Goal: Task Accomplishment & Management: Manage account settings

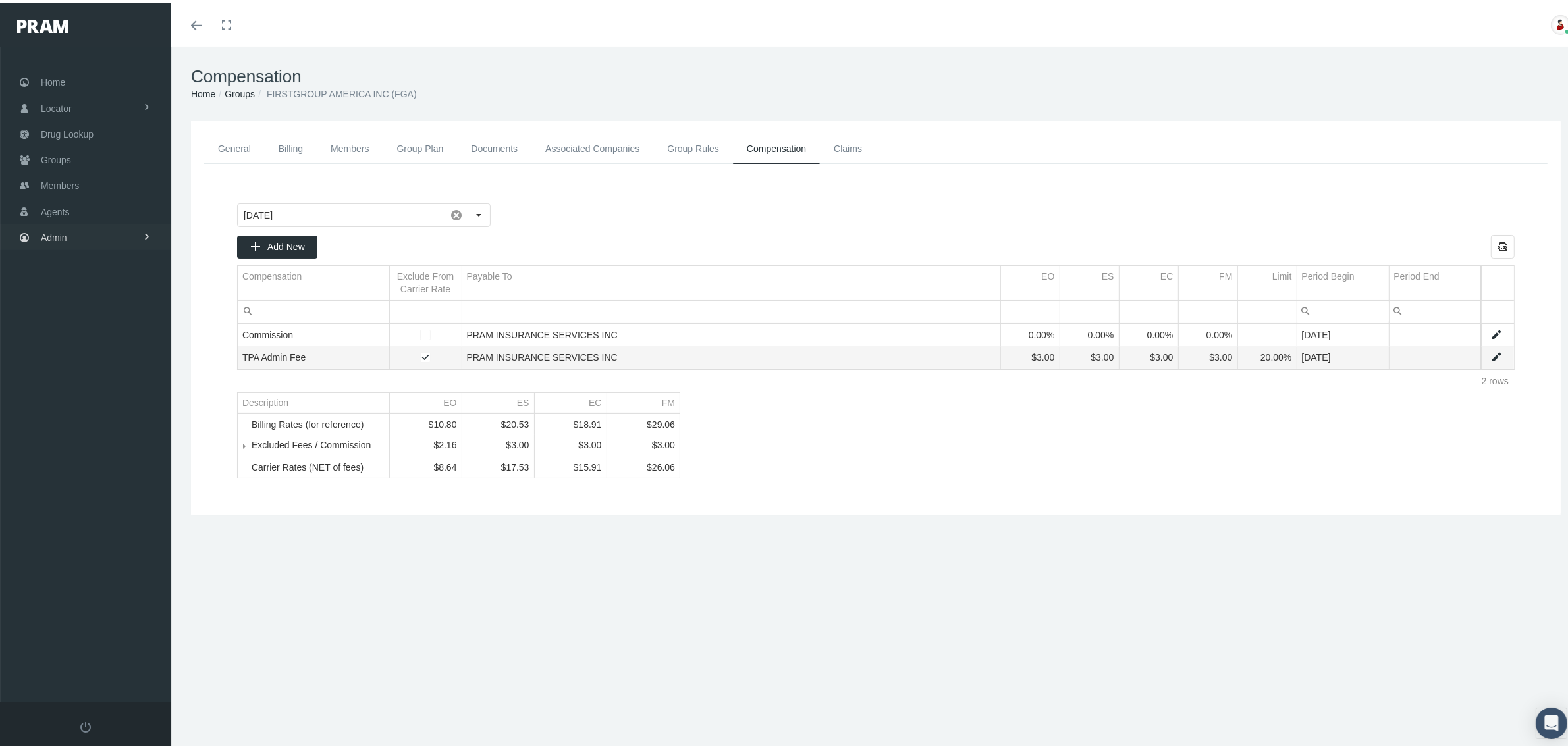
click at [102, 228] on link "Admin" at bounding box center [85, 234] width 171 height 26
click at [97, 310] on link "Claims" at bounding box center [85, 312] width 171 height 23
click at [103, 336] on span "PBM Invoices" at bounding box center [79, 339] width 57 height 23
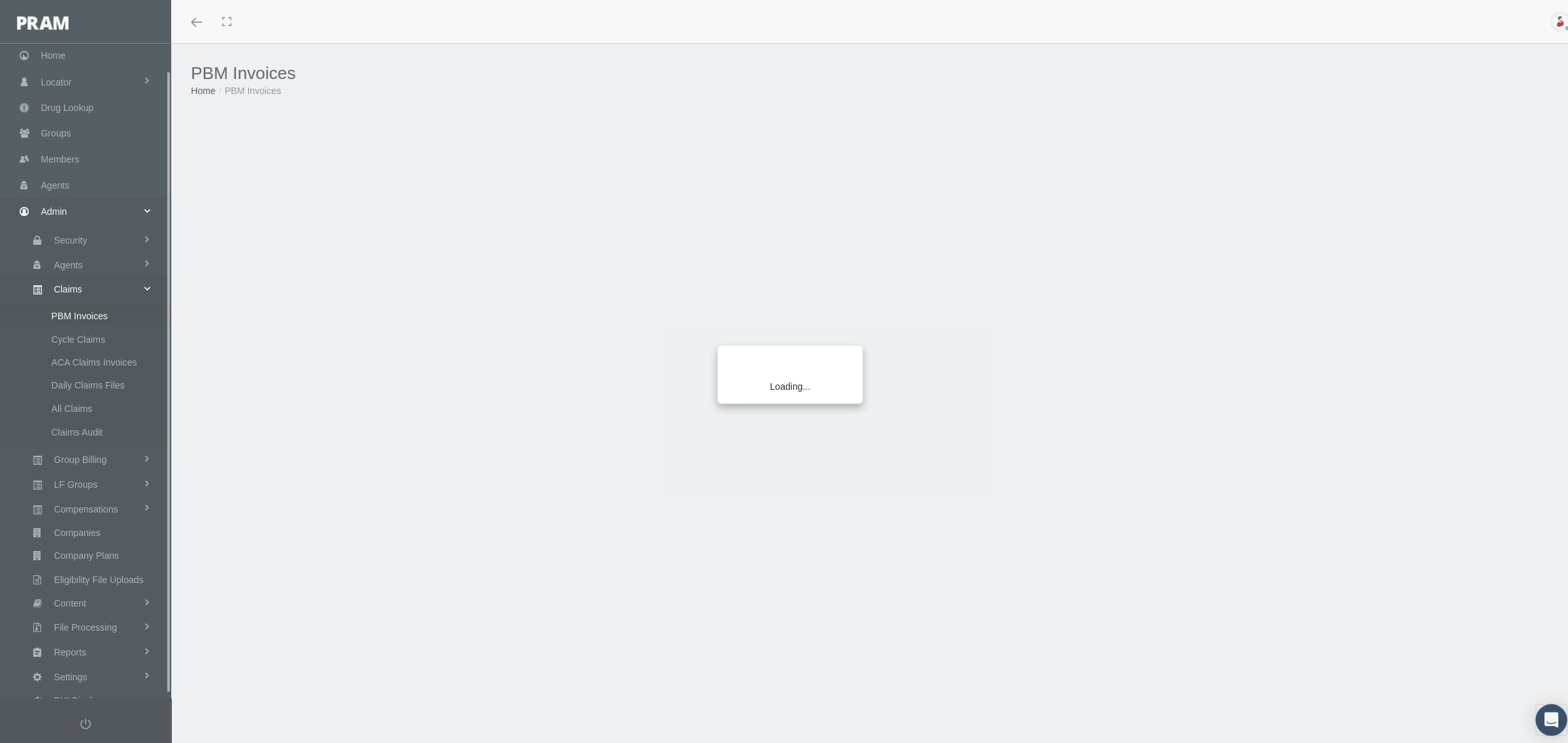
scroll to position [32, 0]
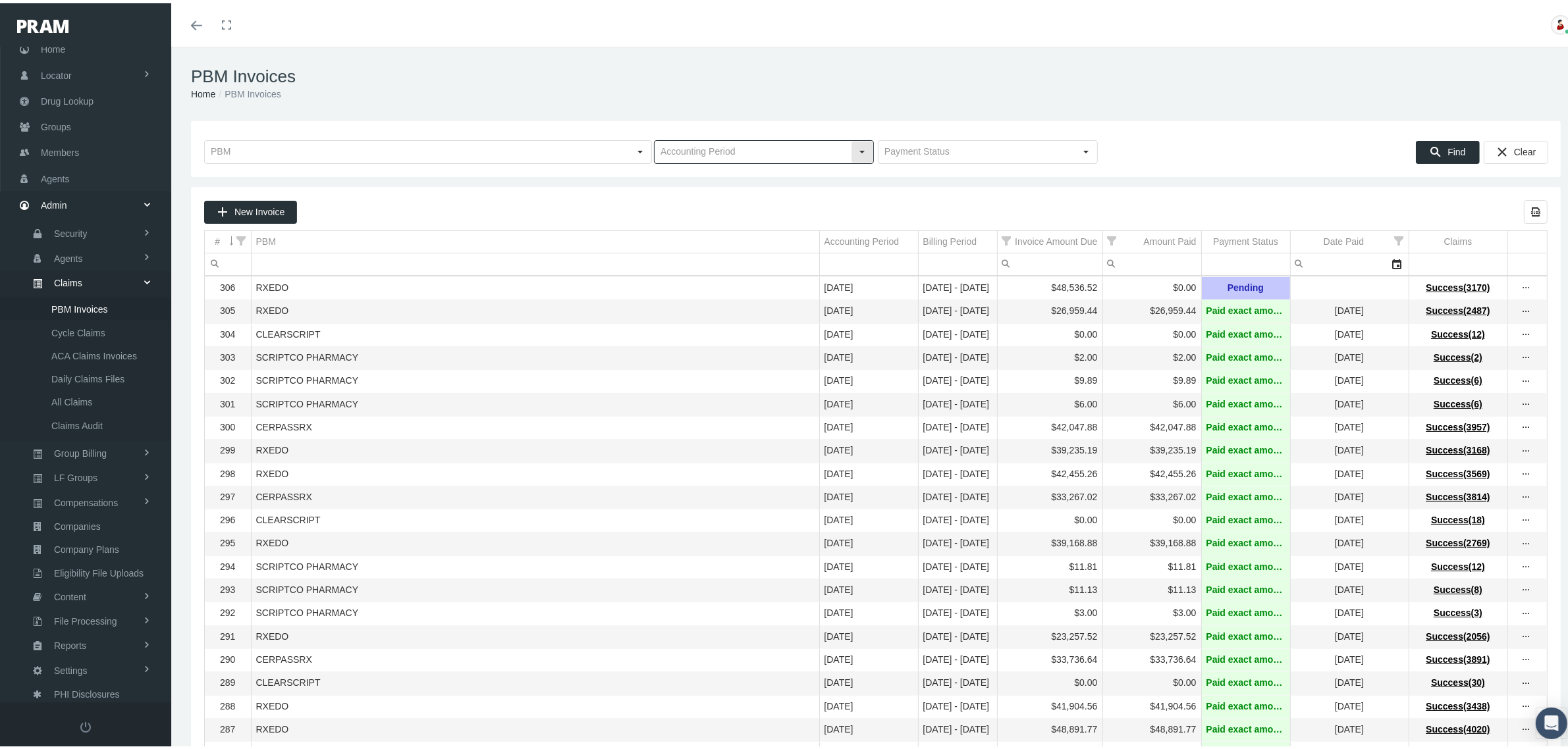
click at [855, 149] on div "Select" at bounding box center [862, 149] width 21 height 21
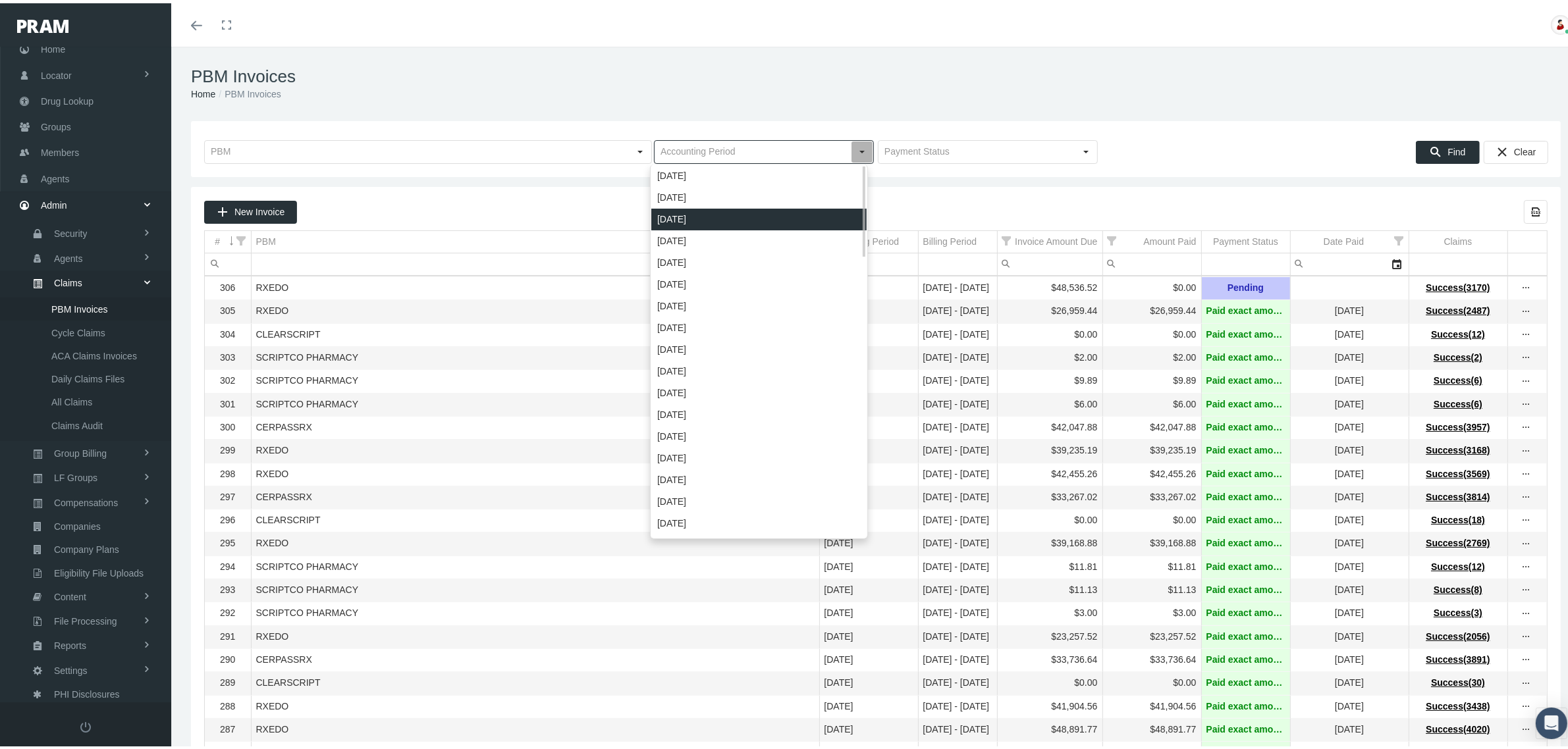
click at [708, 210] on div "[DATE]" at bounding box center [758, 216] width 215 height 22
type input "[DATE]"
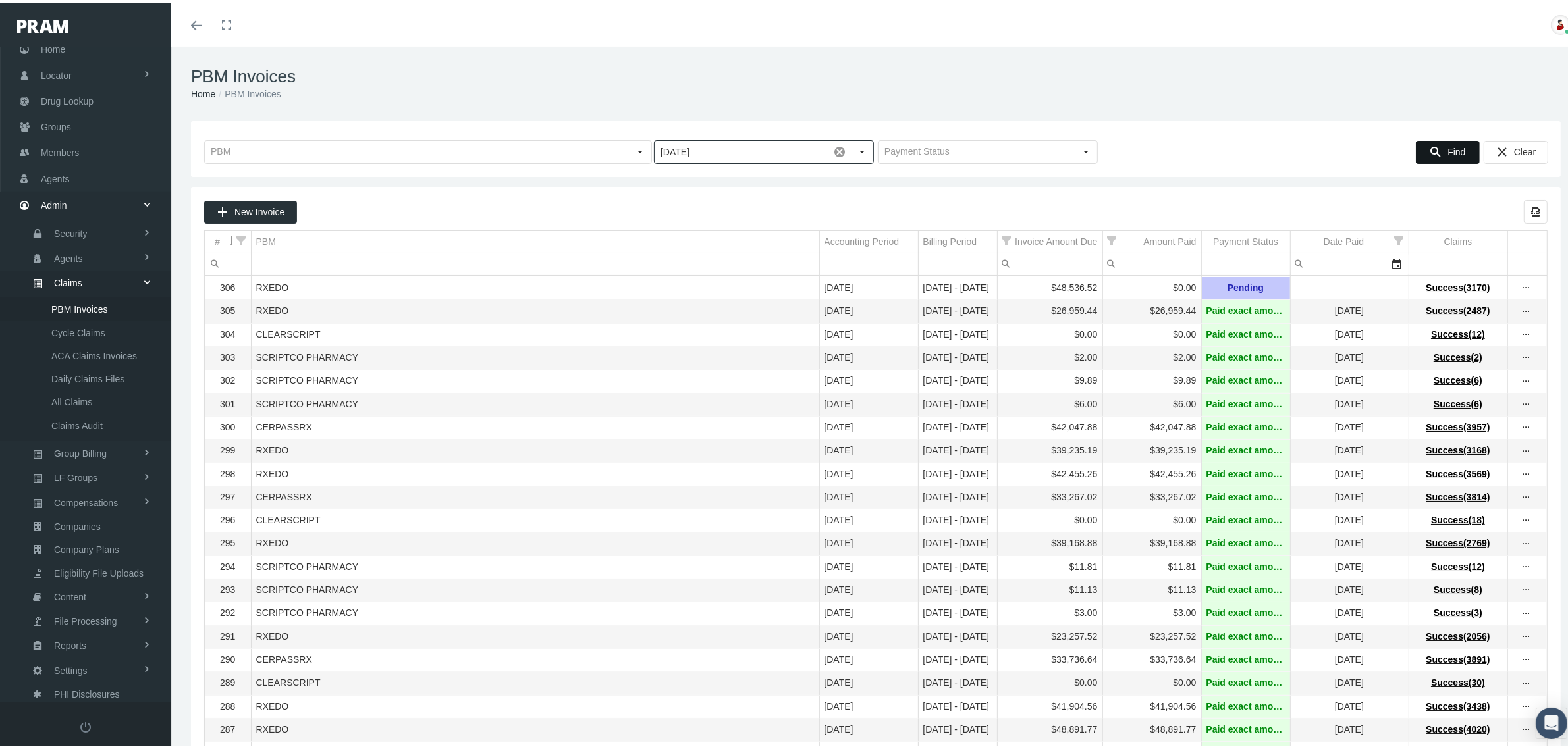
click at [1447, 147] on span "Find" at bounding box center [1456, 149] width 18 height 11
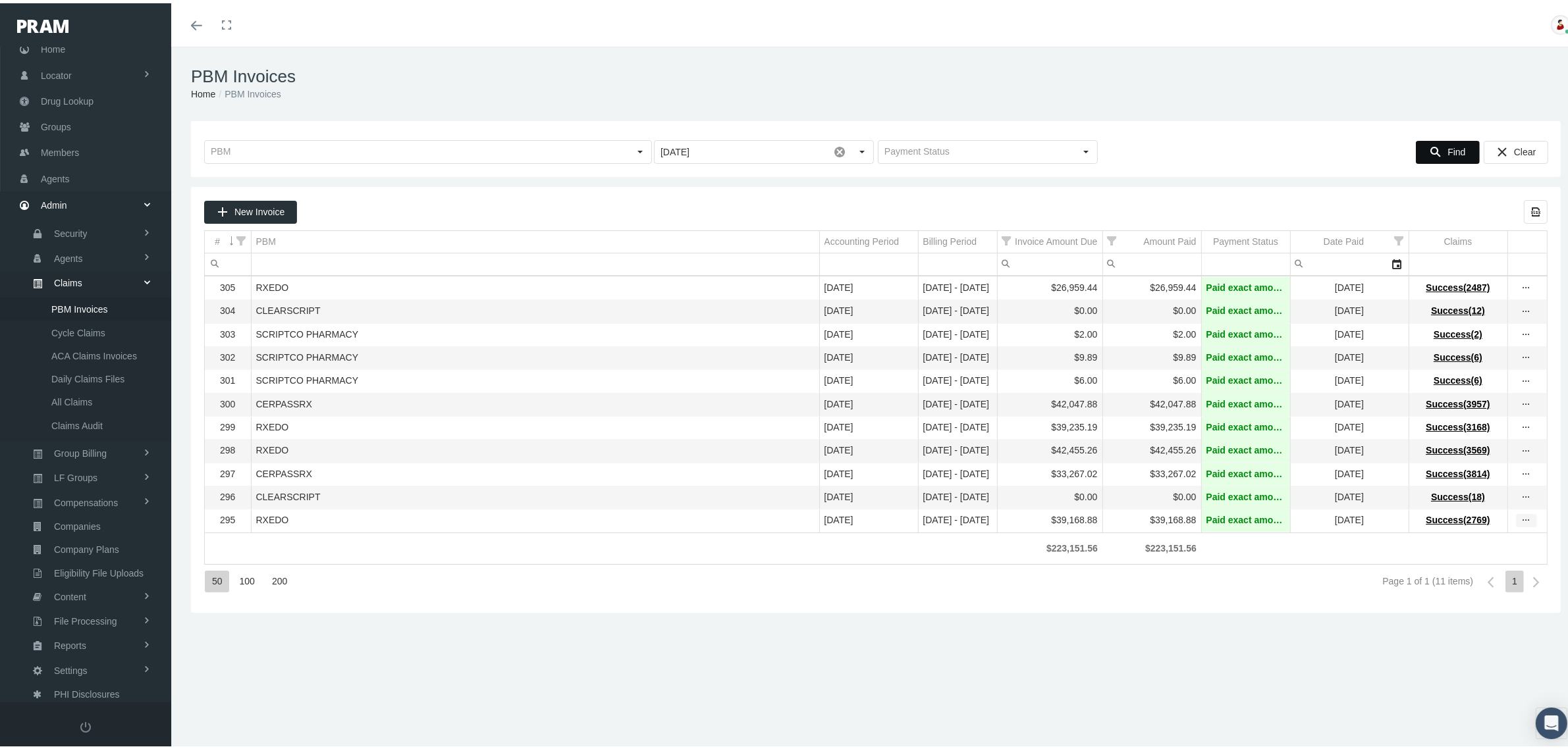
click at [1521, 523] on icon "more" at bounding box center [1527, 517] width 12 height 12
click at [1471, 545] on div "View Invoice" at bounding box center [1459, 553] width 129 height 28
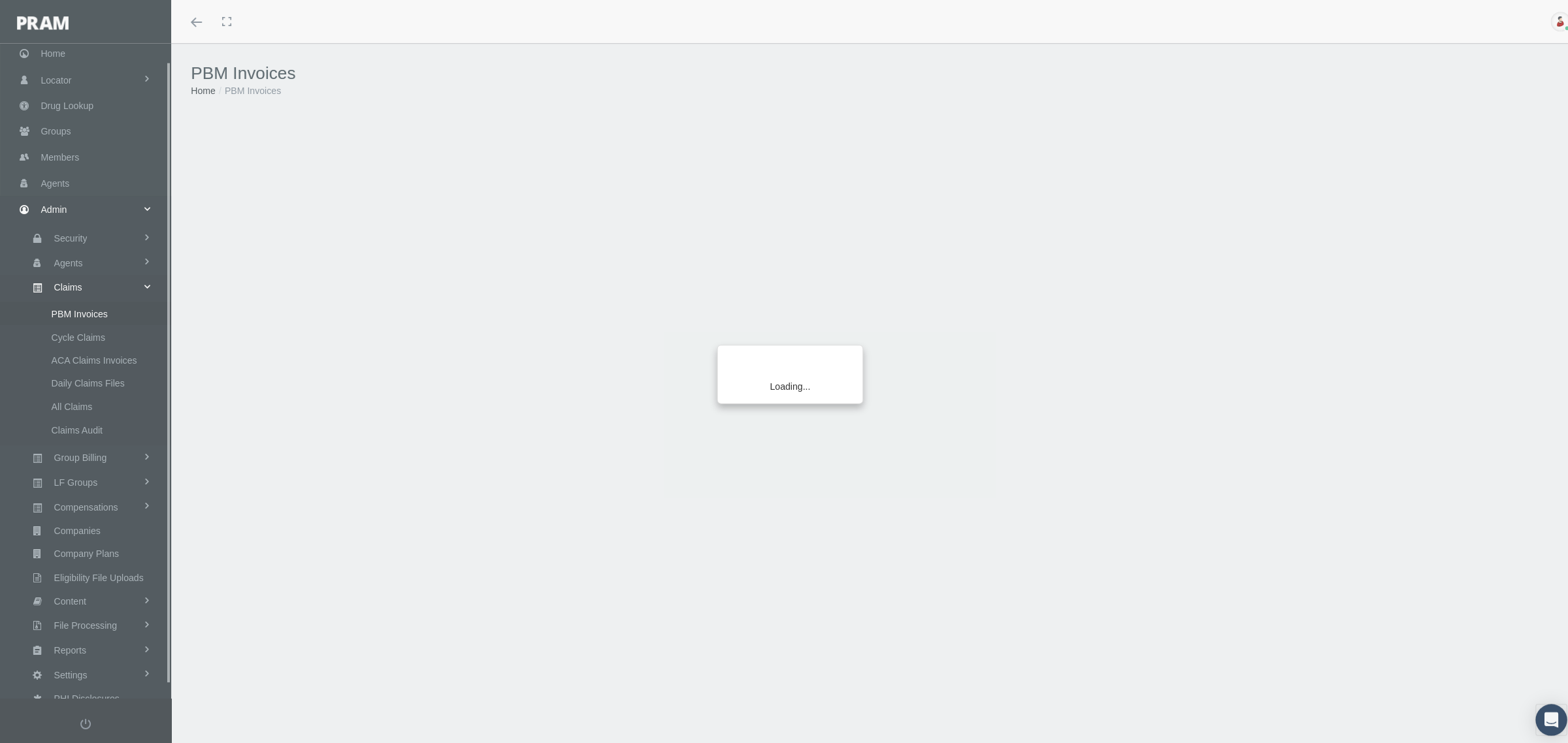
scroll to position [32, 0]
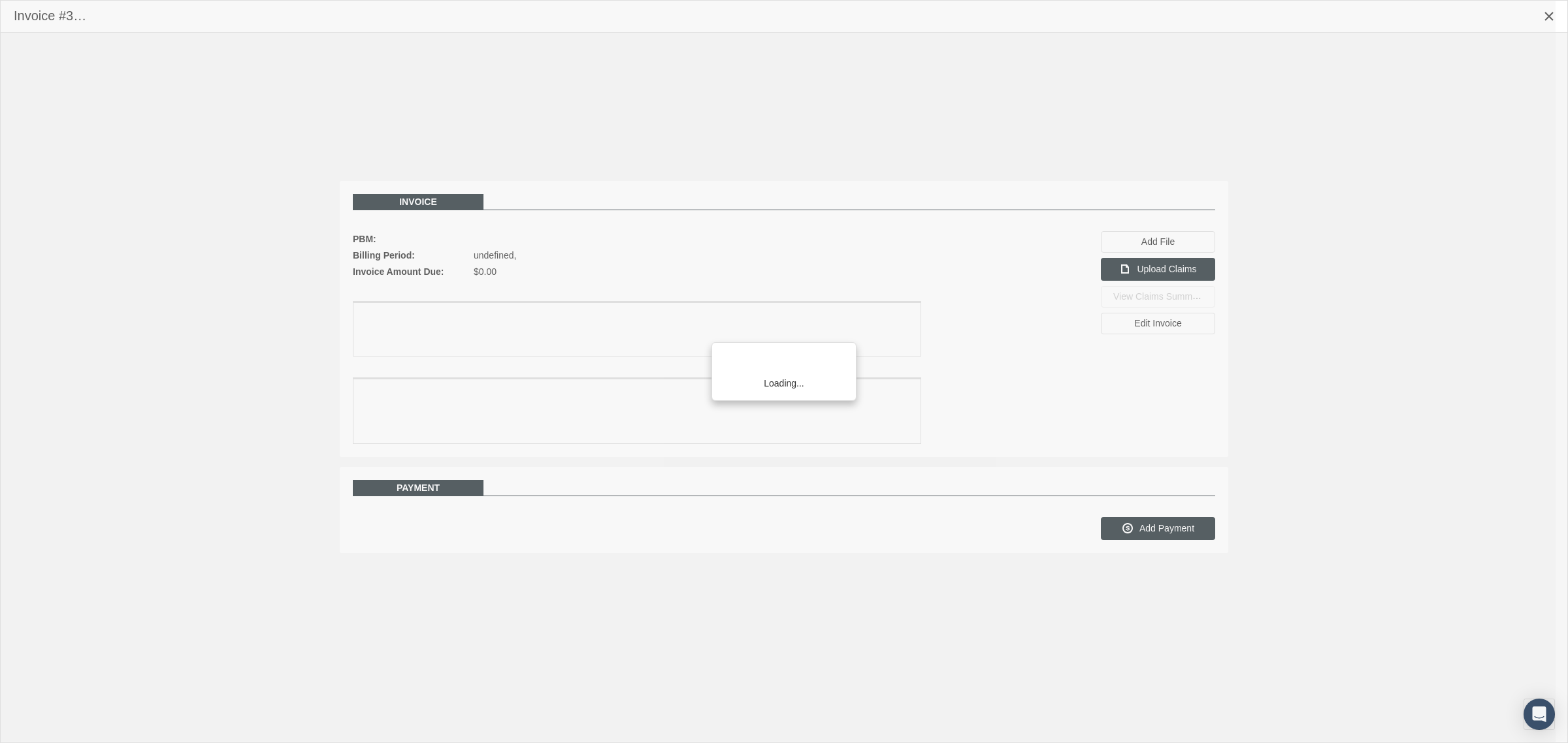
scroll to position [32, 0]
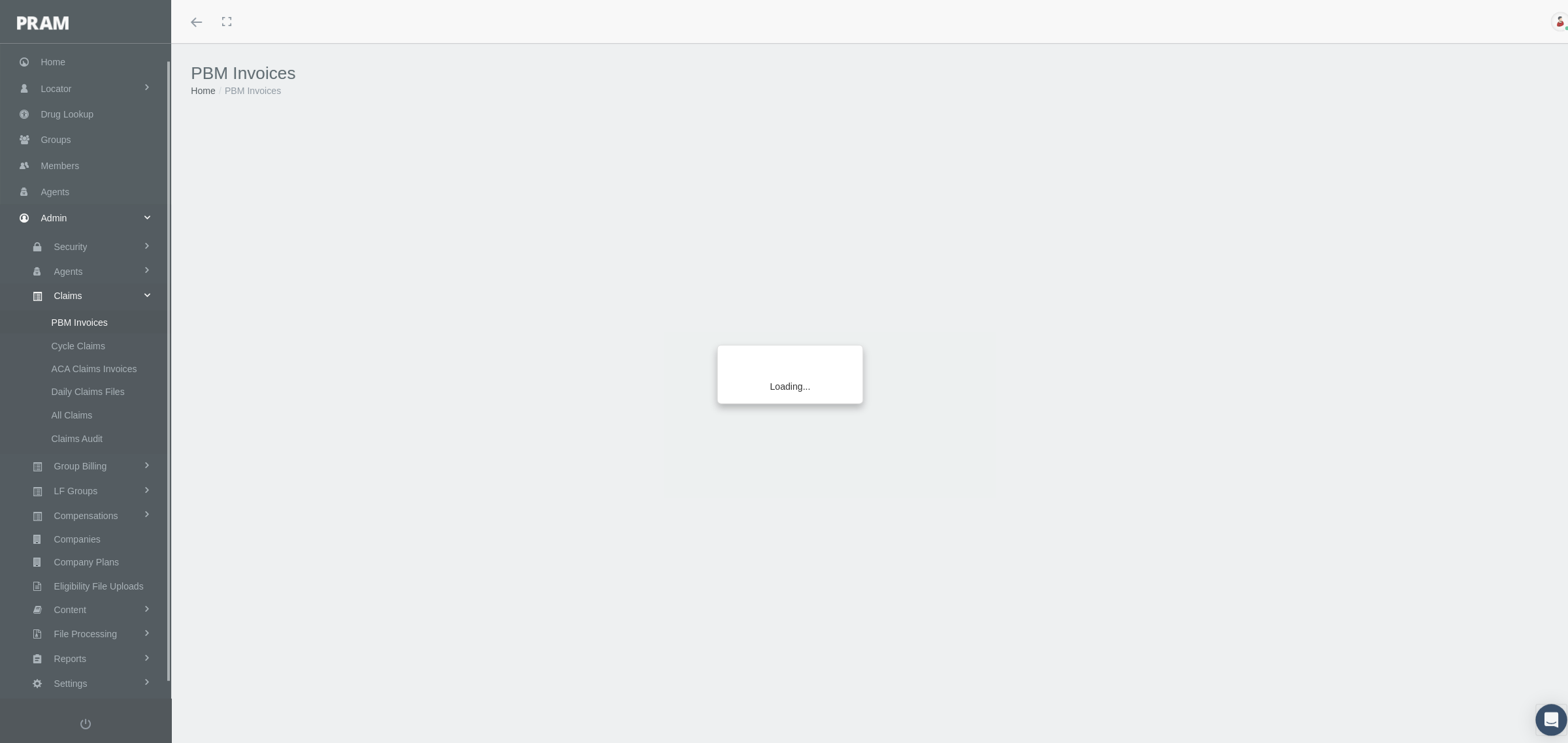
scroll to position [32, 0]
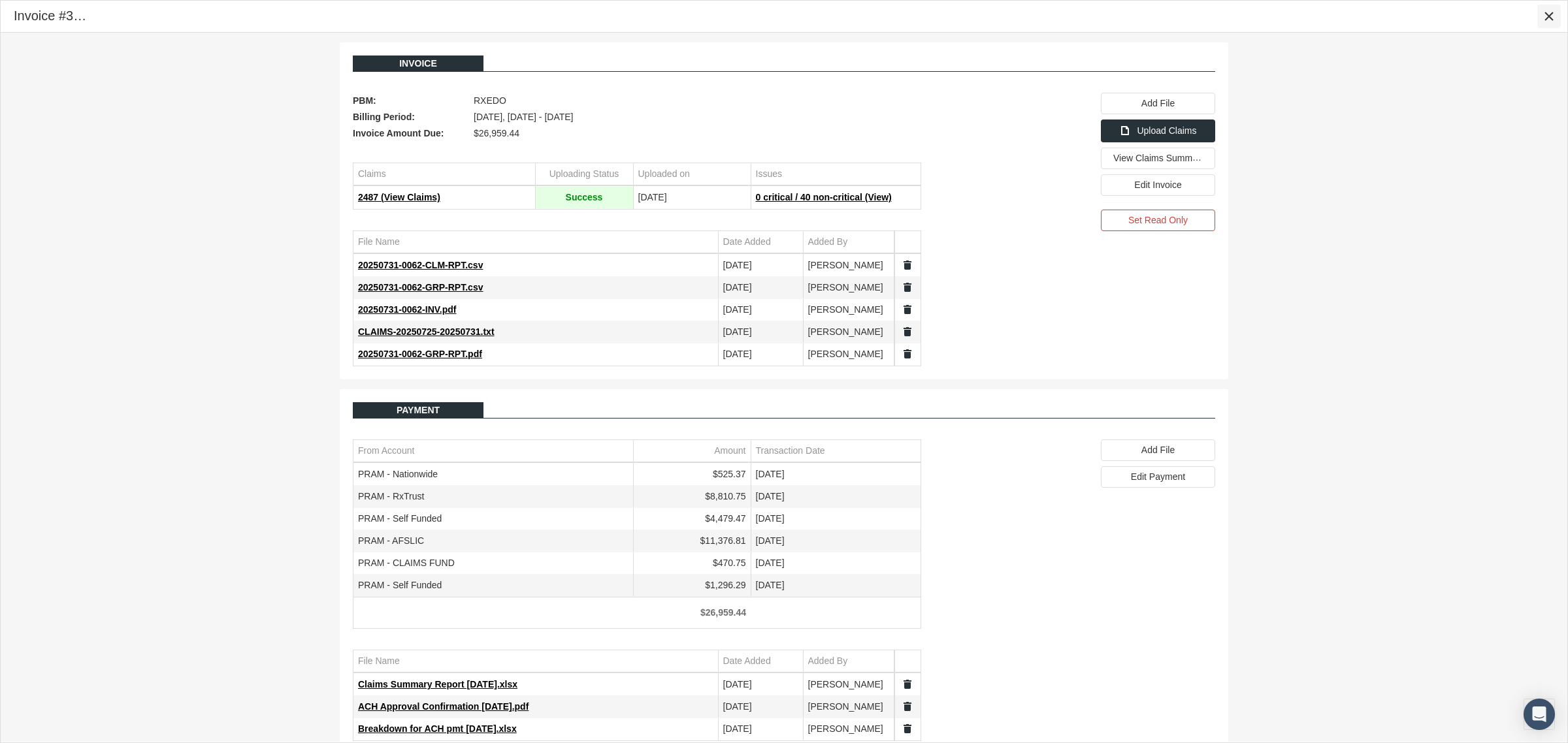
click at [1544, 15] on icon "Close" at bounding box center [1549, 17] width 12 height 12
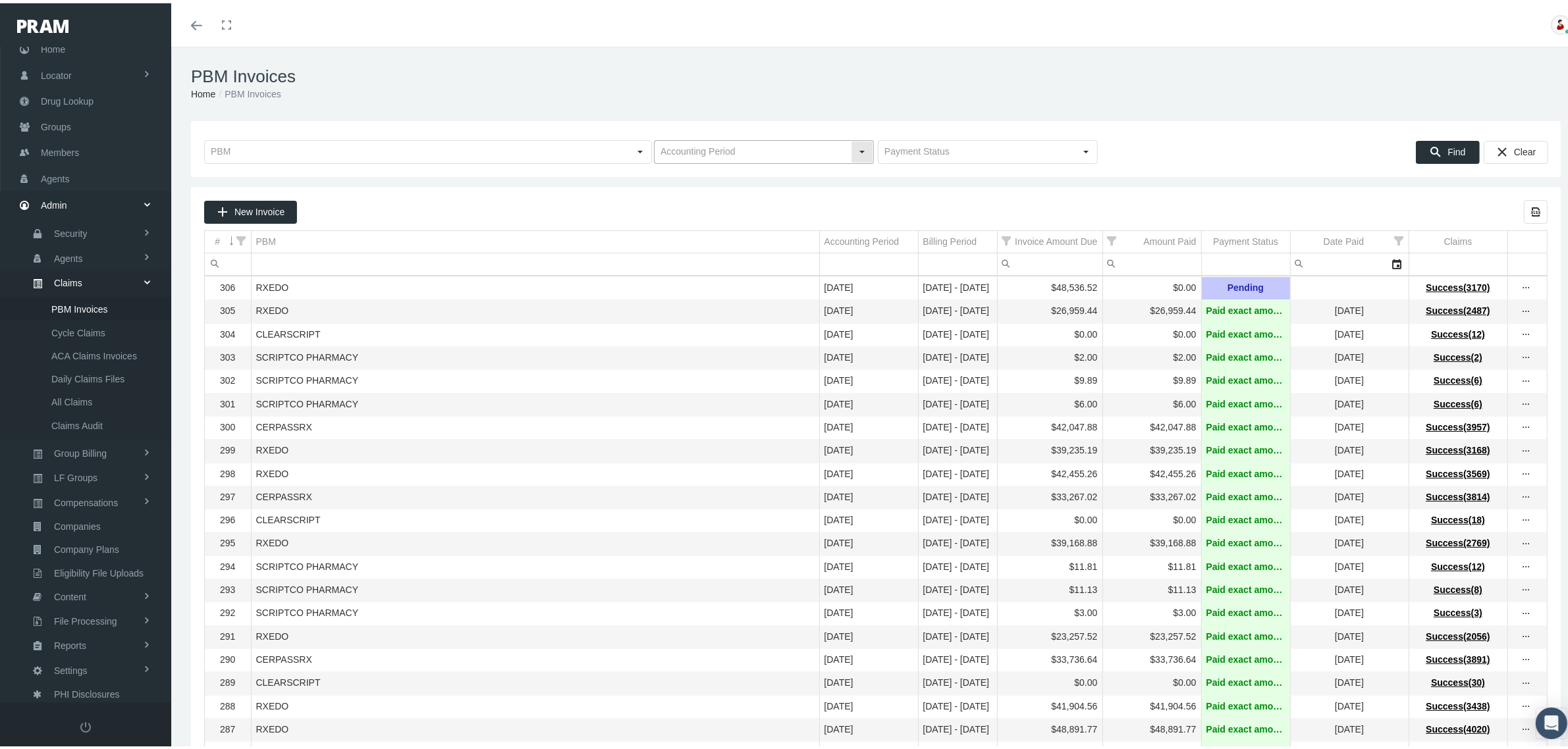
click at [858, 150] on div "Select" at bounding box center [862, 149] width 21 height 21
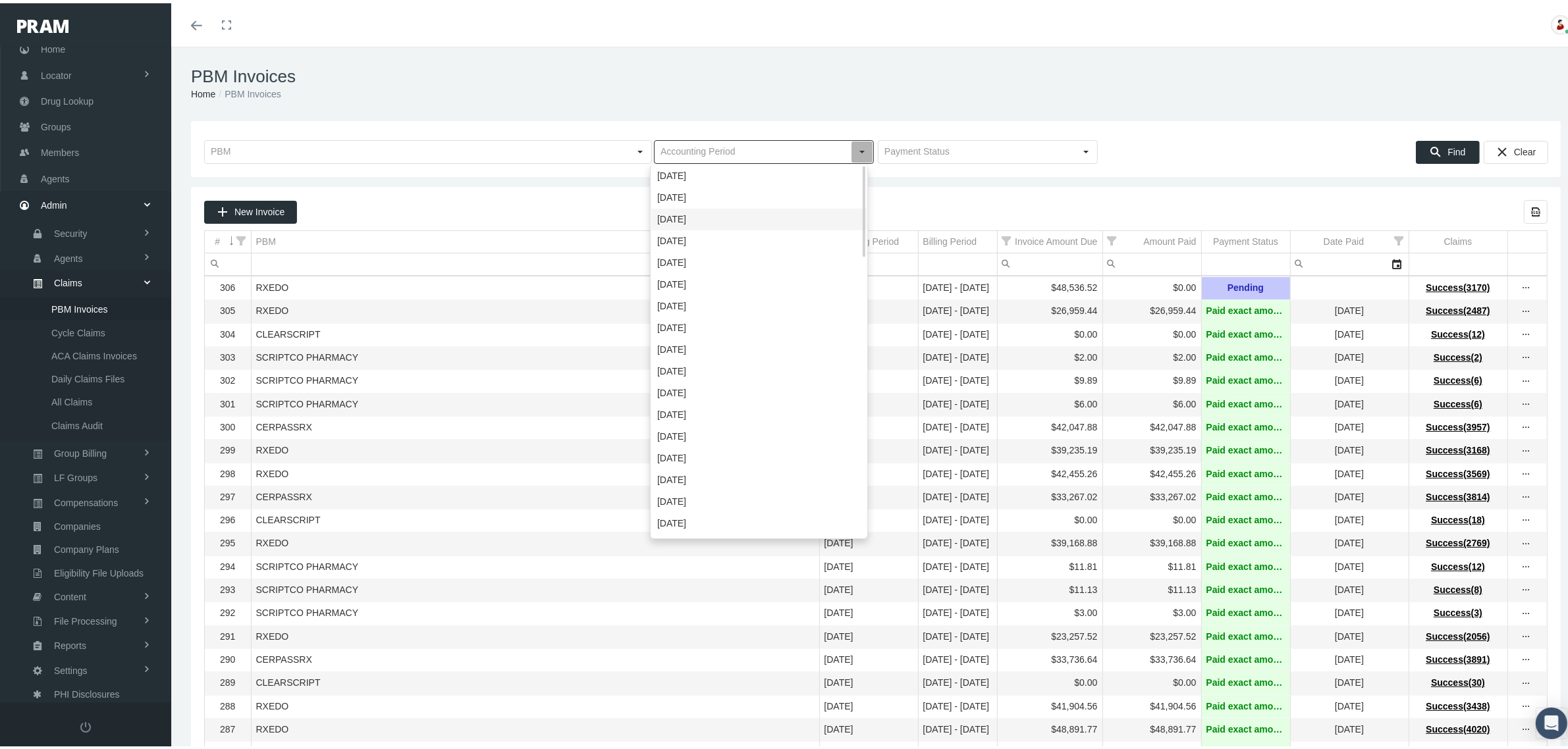
click at [711, 212] on div "July 2025" at bounding box center [758, 216] width 215 height 22
type input "July 2025"
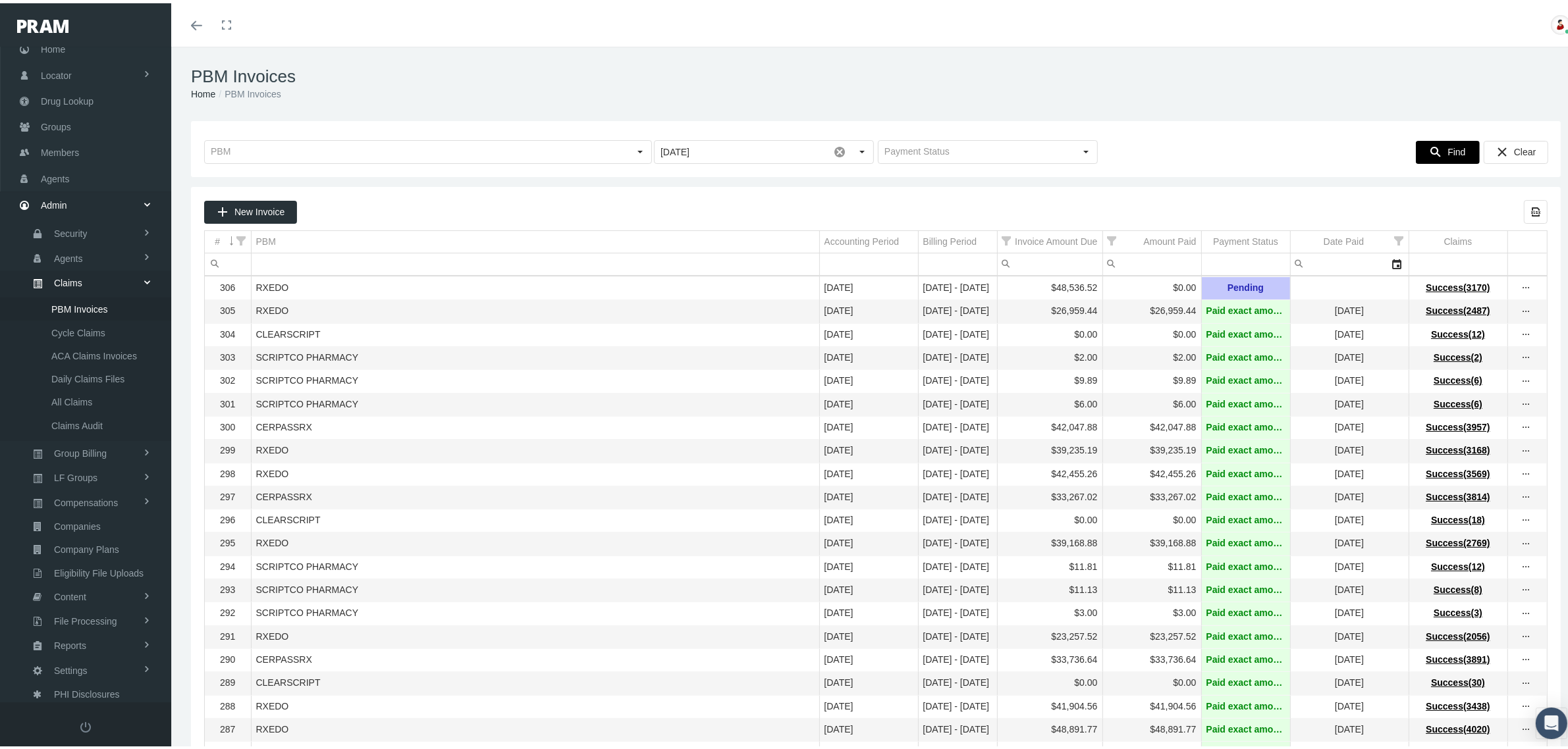
click at [1430, 146] on icon "Find" at bounding box center [1436, 149] width 12 height 12
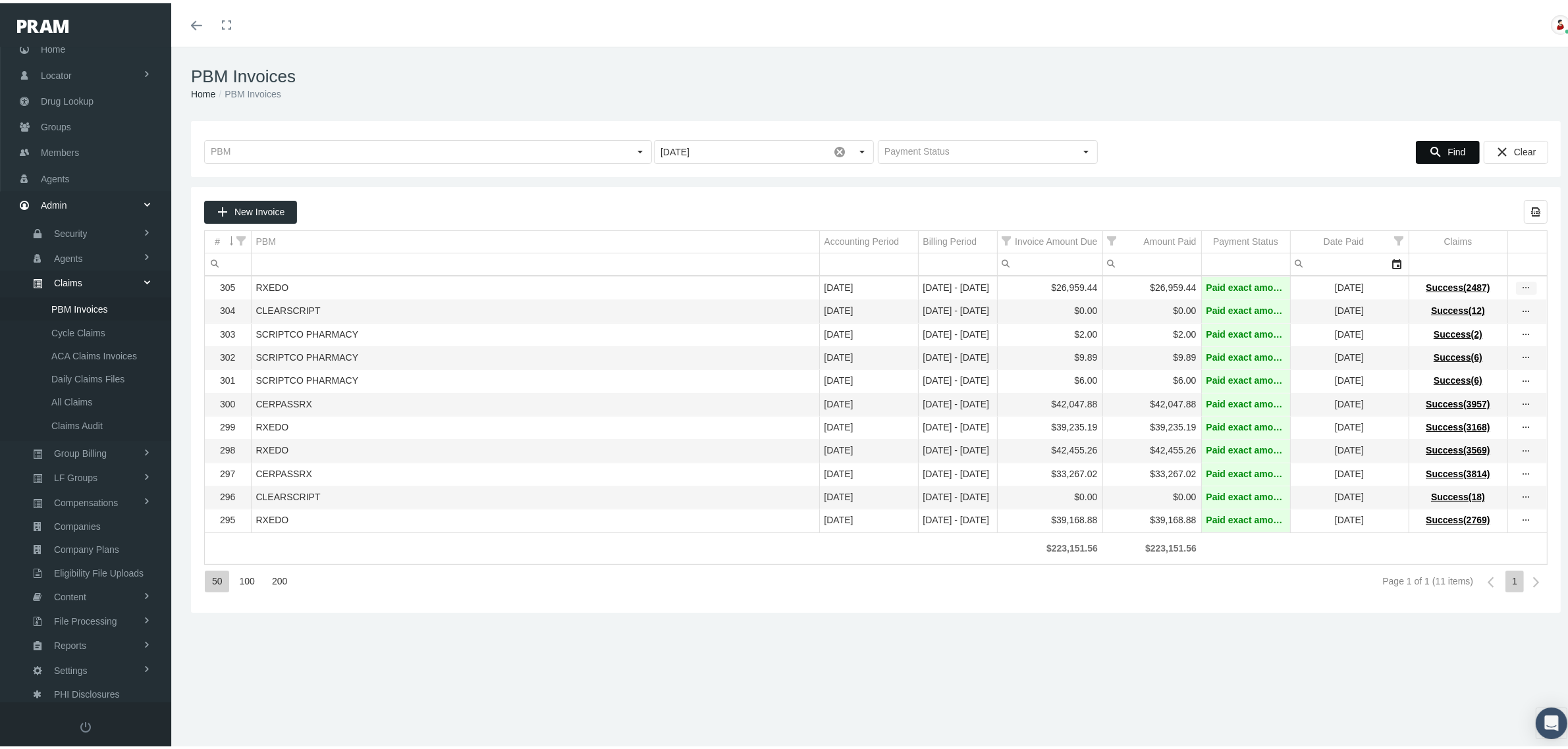
click at [1521, 287] on icon "more" at bounding box center [1527, 285] width 12 height 12
click at [1470, 310] on div "View Invoice" at bounding box center [1459, 310] width 129 height 28
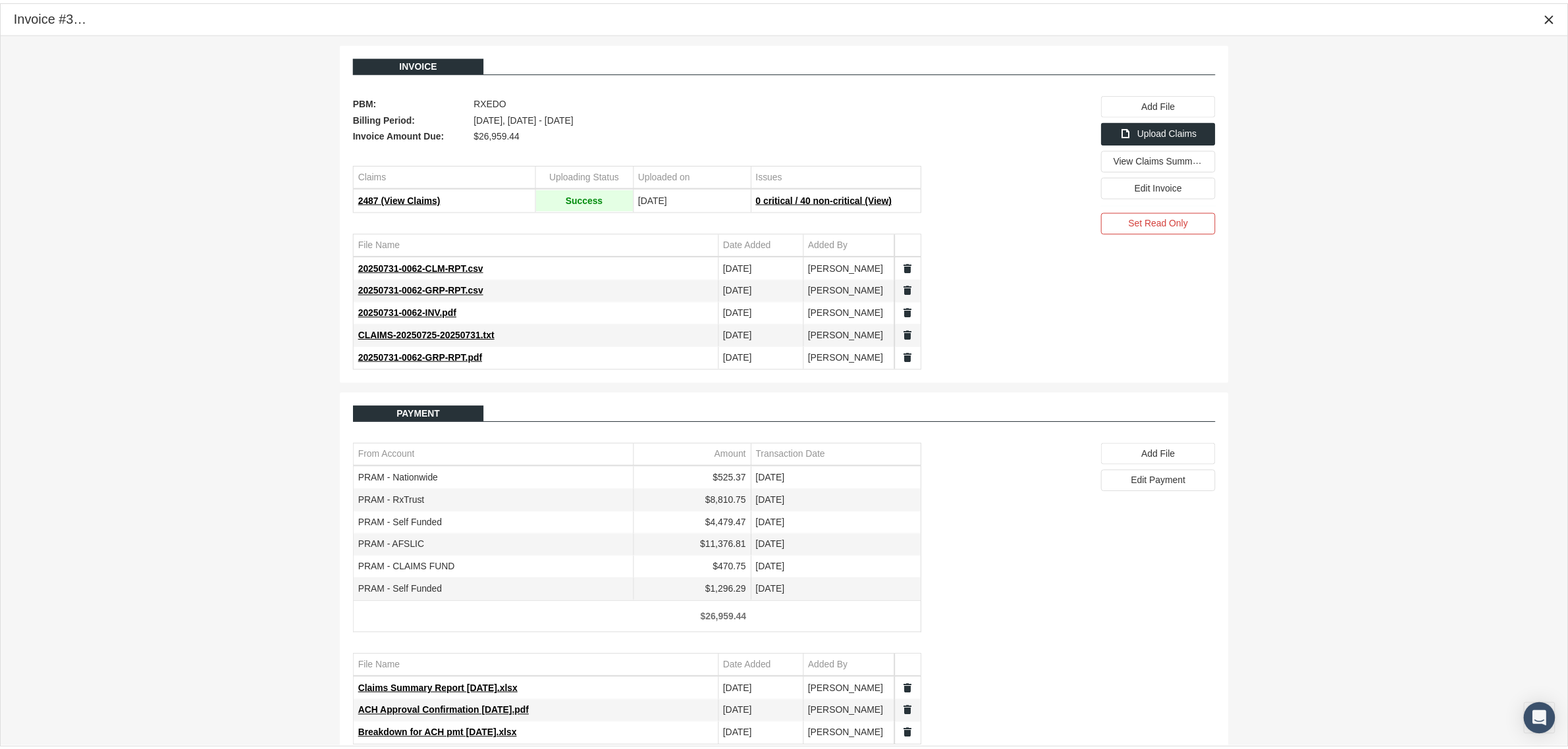
scroll to position [29, 0]
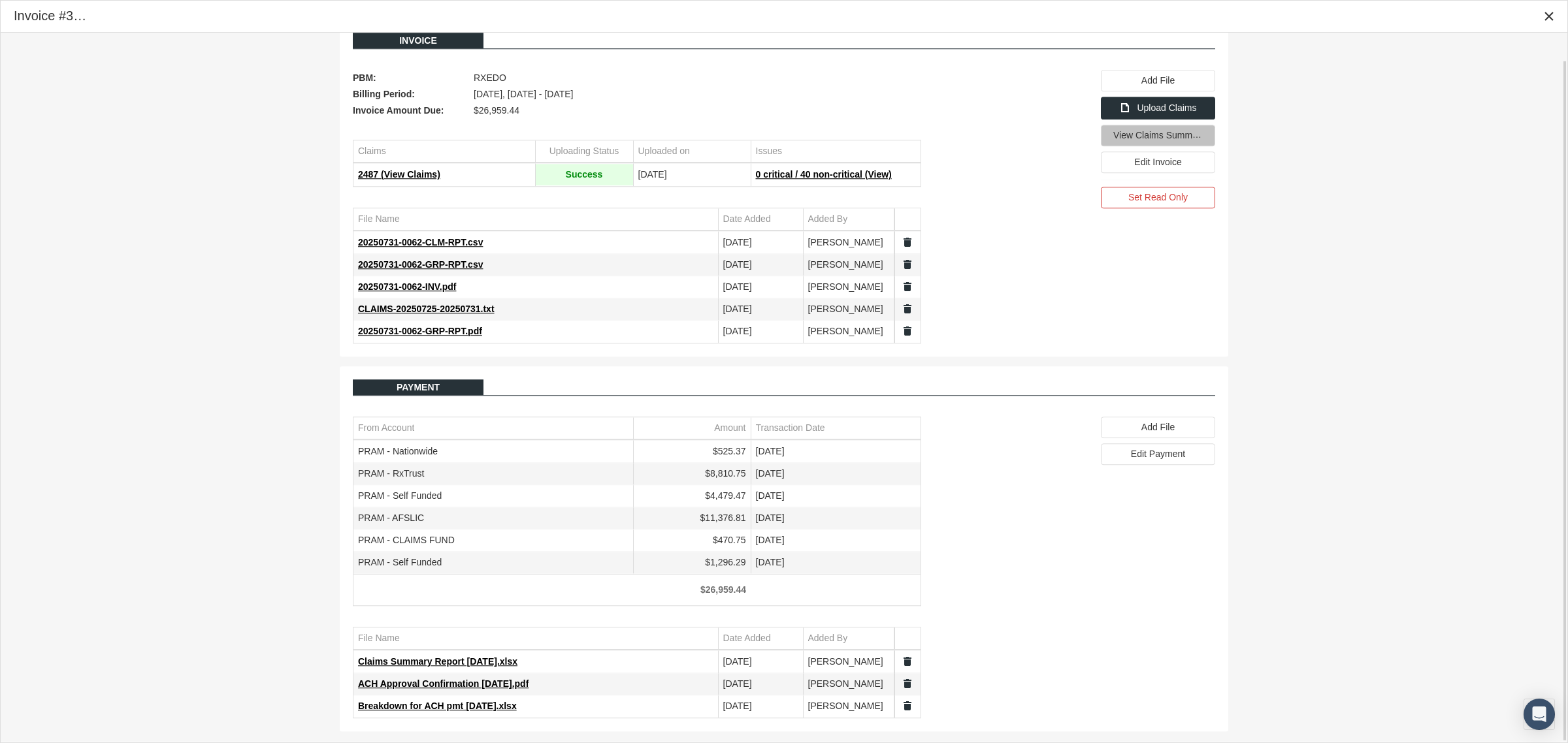
click at [1184, 137] on span "View Claims Summary" at bounding box center [1158, 135] width 92 height 11
click at [1550, 17] on icon "Close" at bounding box center [1549, 17] width 12 height 12
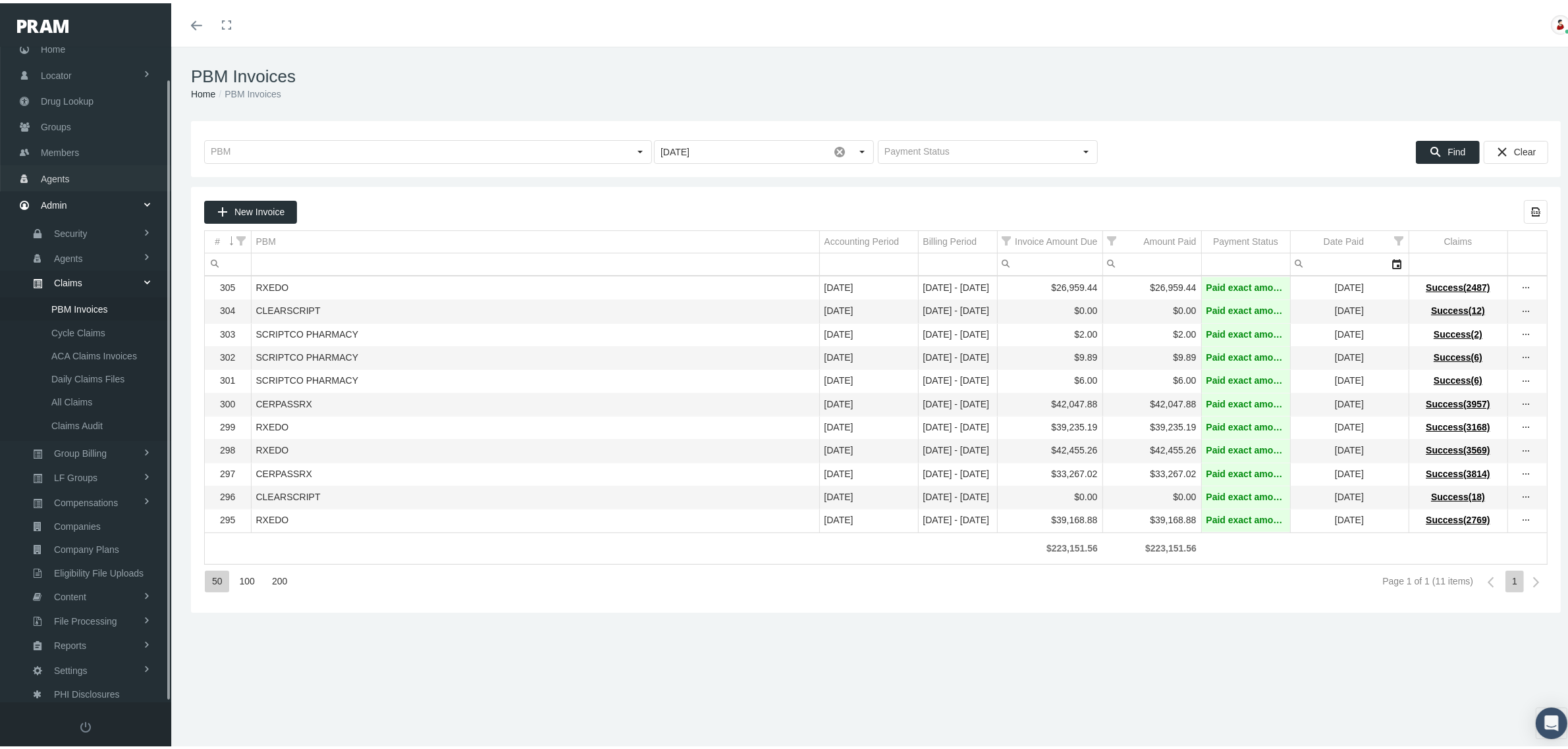
click at [57, 171] on span "Agents" at bounding box center [55, 176] width 29 height 25
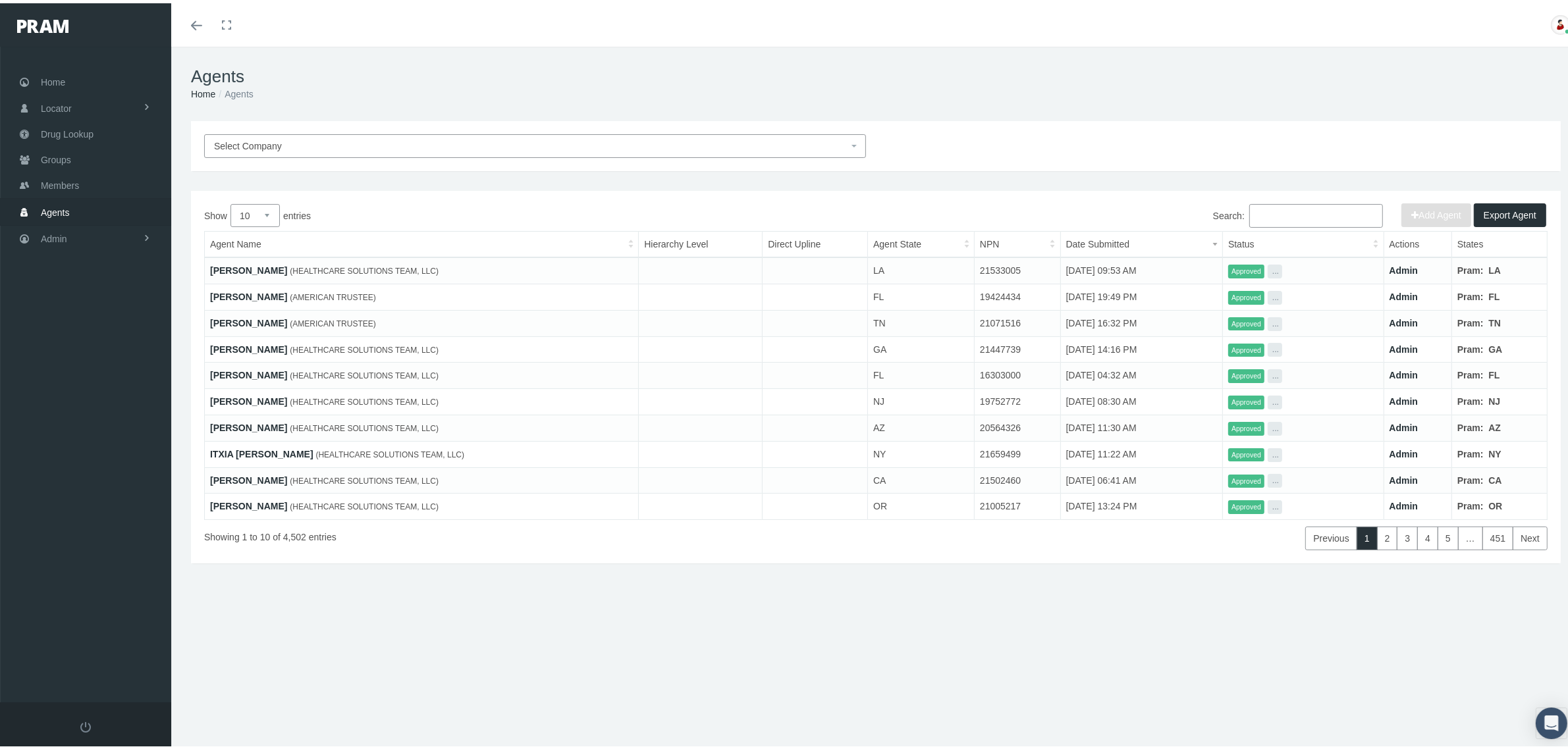
click at [1275, 218] on input "Search:" at bounding box center [1316, 213] width 134 height 24
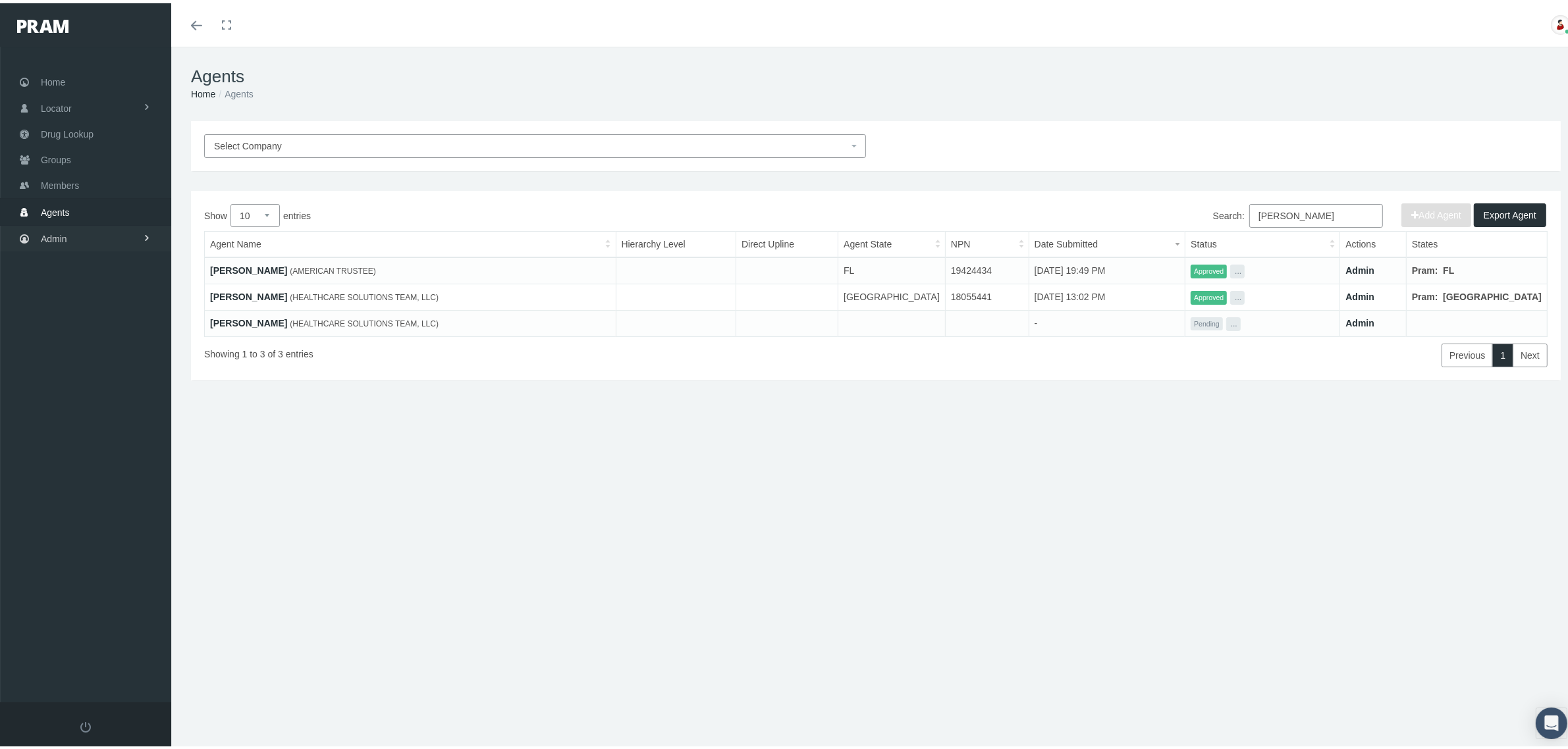
type input "goodwin"
click at [73, 232] on link "Admin" at bounding box center [85, 235] width 171 height 26
click at [83, 405] on span "Companies" at bounding box center [77, 411] width 47 height 23
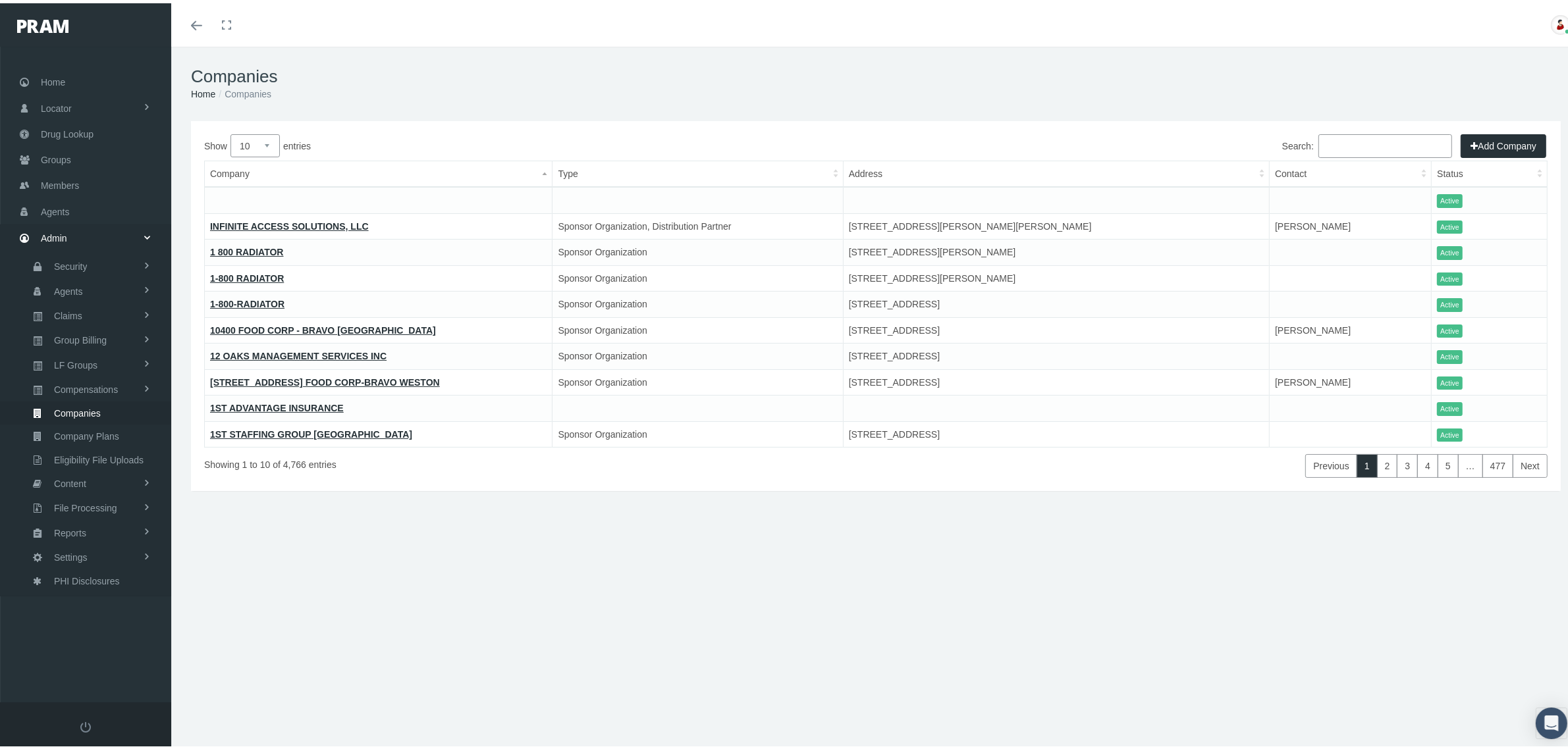
click at [1345, 146] on input "Search:" at bounding box center [1385, 143] width 134 height 24
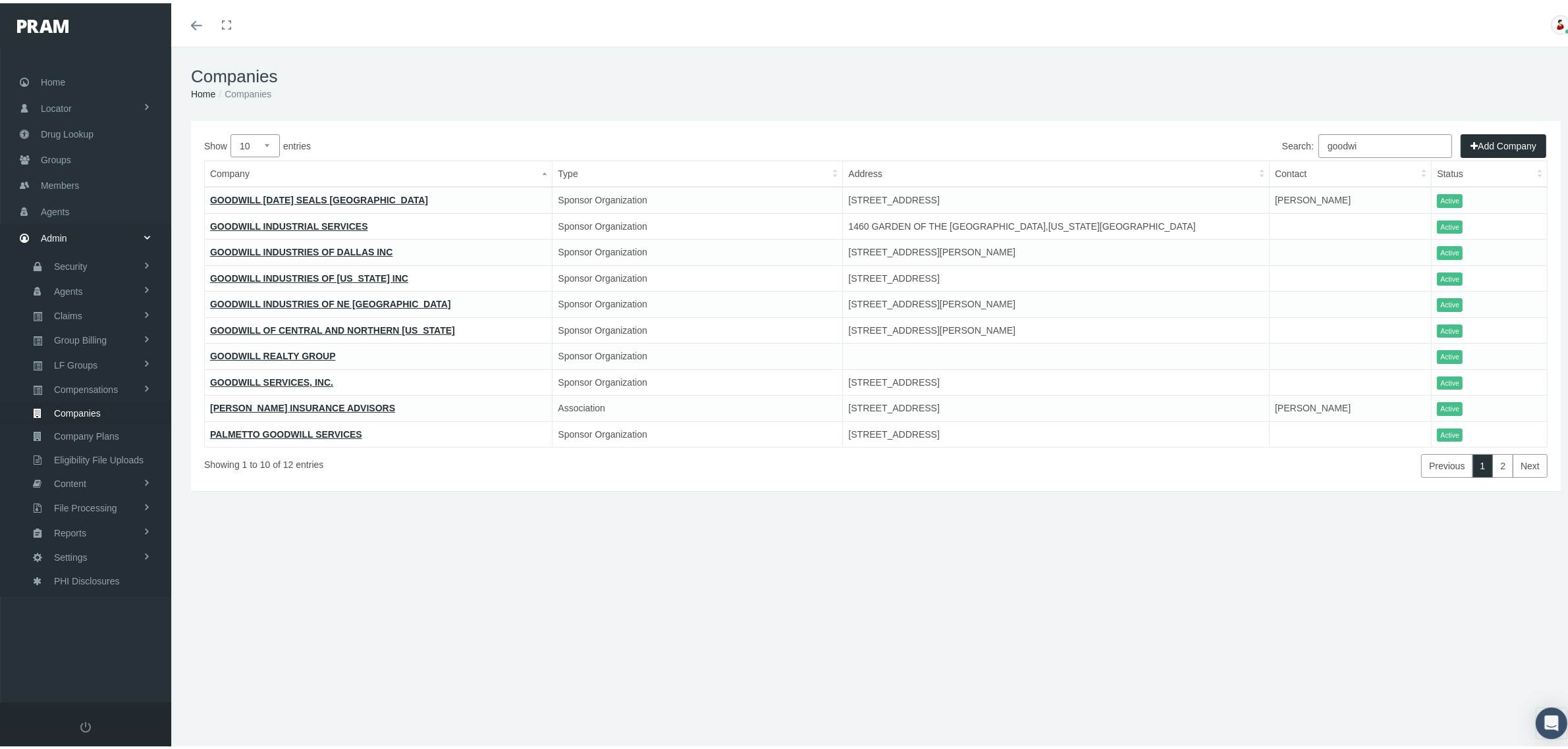
type input "goodwi"
click at [300, 400] on link "[PERSON_NAME] INSURANCE ADVISORS" at bounding box center [302, 405] width 185 height 11
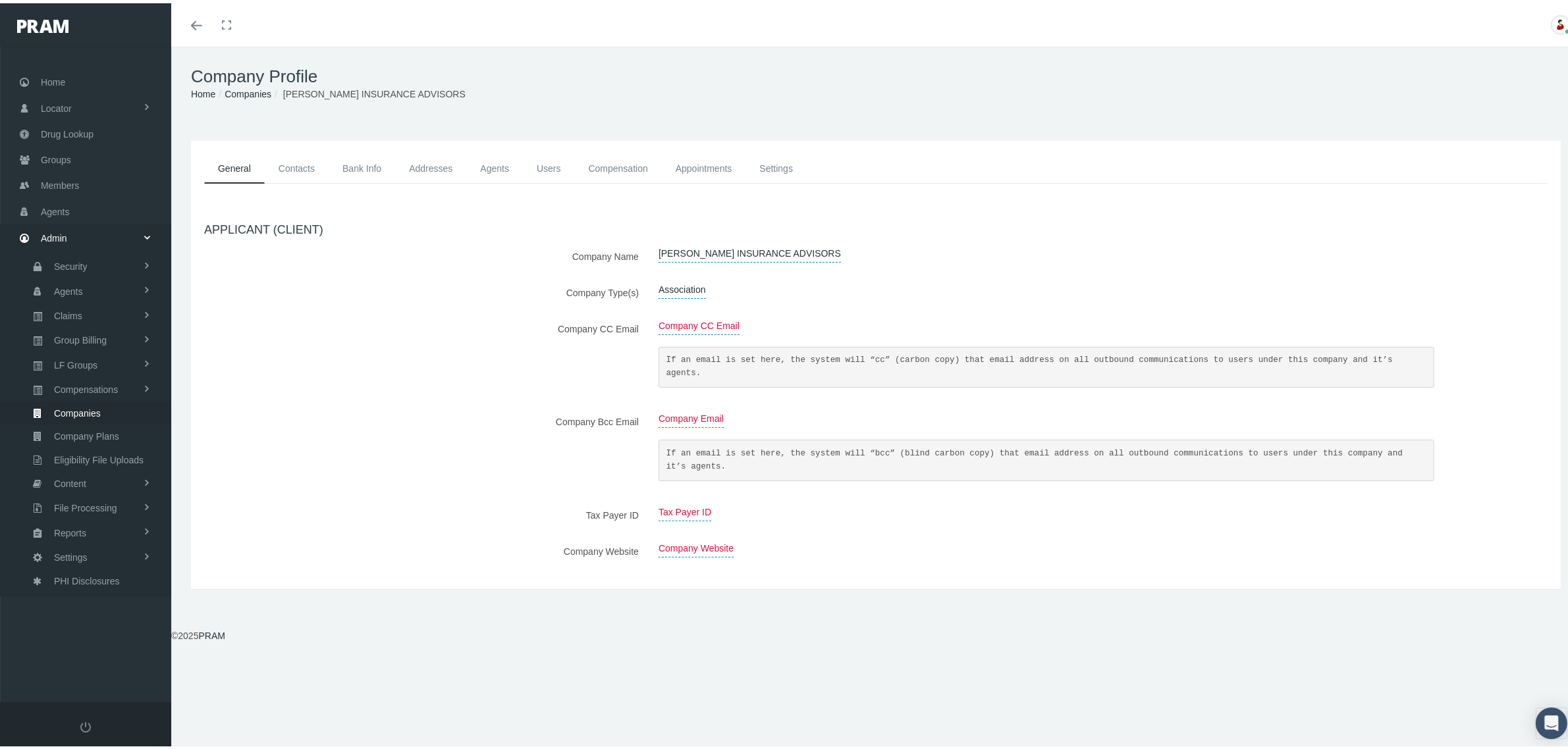
click at [499, 166] on link "Agents" at bounding box center [494, 165] width 57 height 30
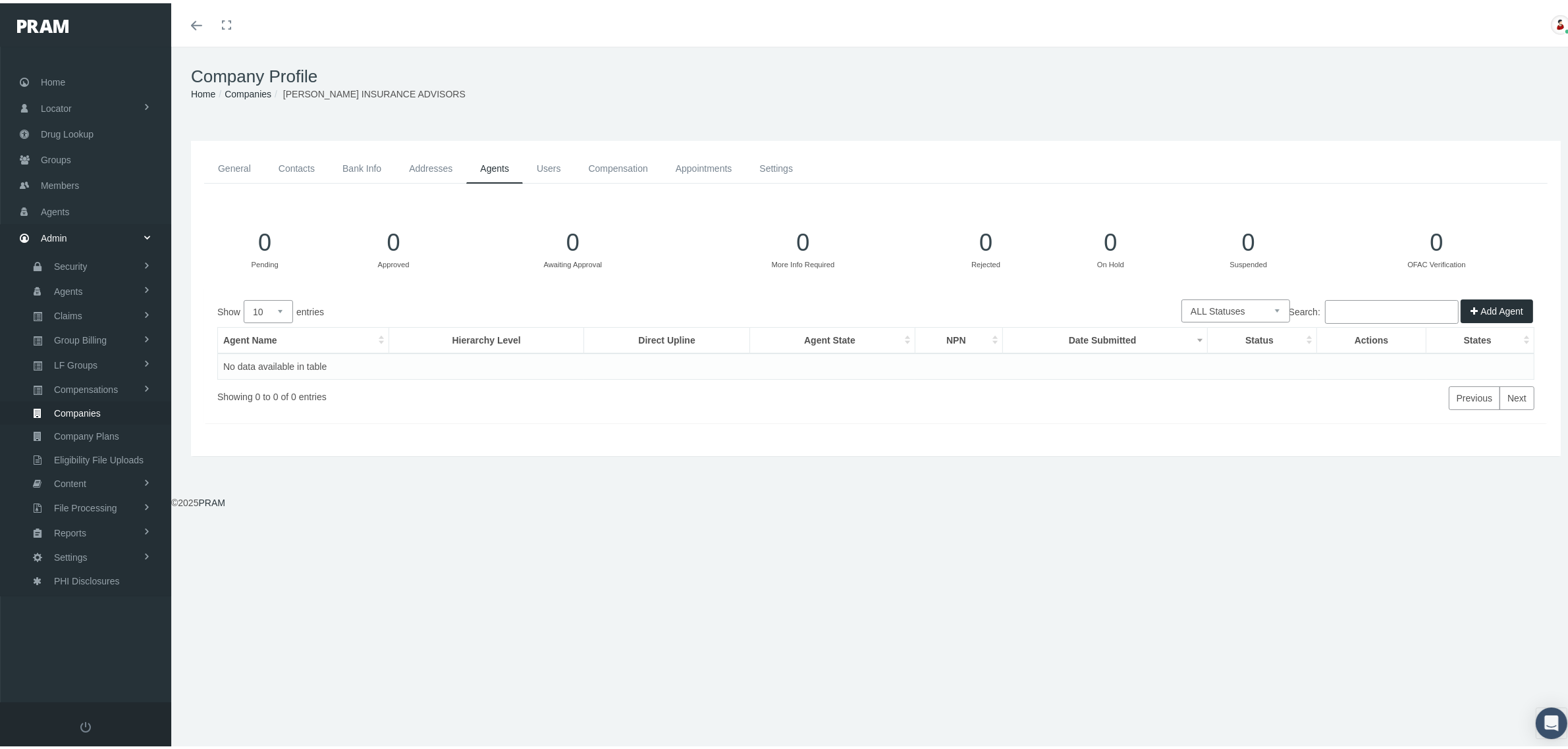
click at [1256, 305] on select "Pending Approved Awaiting Approval More Info Required Rejected On Hold Suspende…" at bounding box center [1235, 308] width 109 height 23
click at [554, 164] on link "Users" at bounding box center [549, 165] width 52 height 30
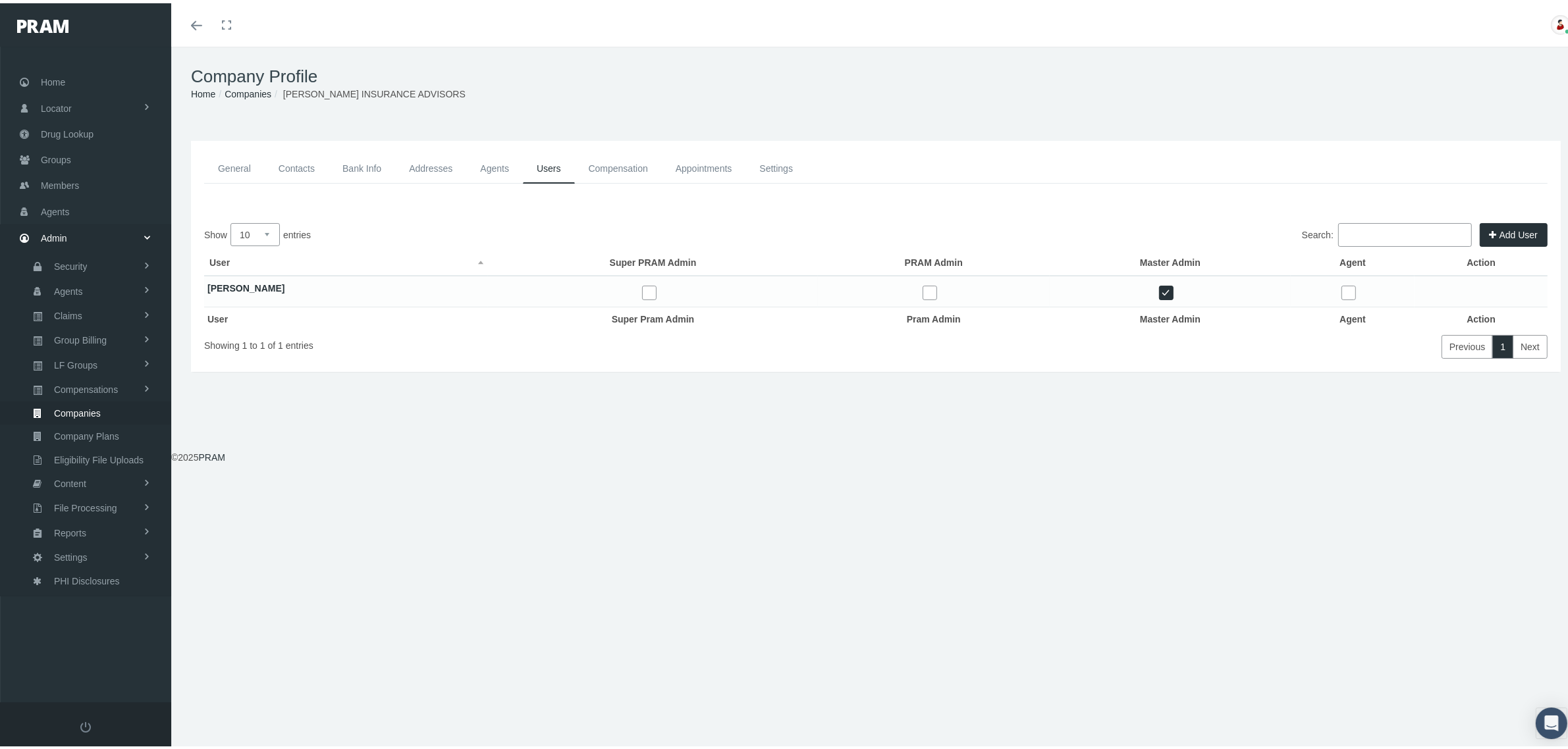
click at [238, 165] on link "General" at bounding box center [234, 165] width 61 height 30
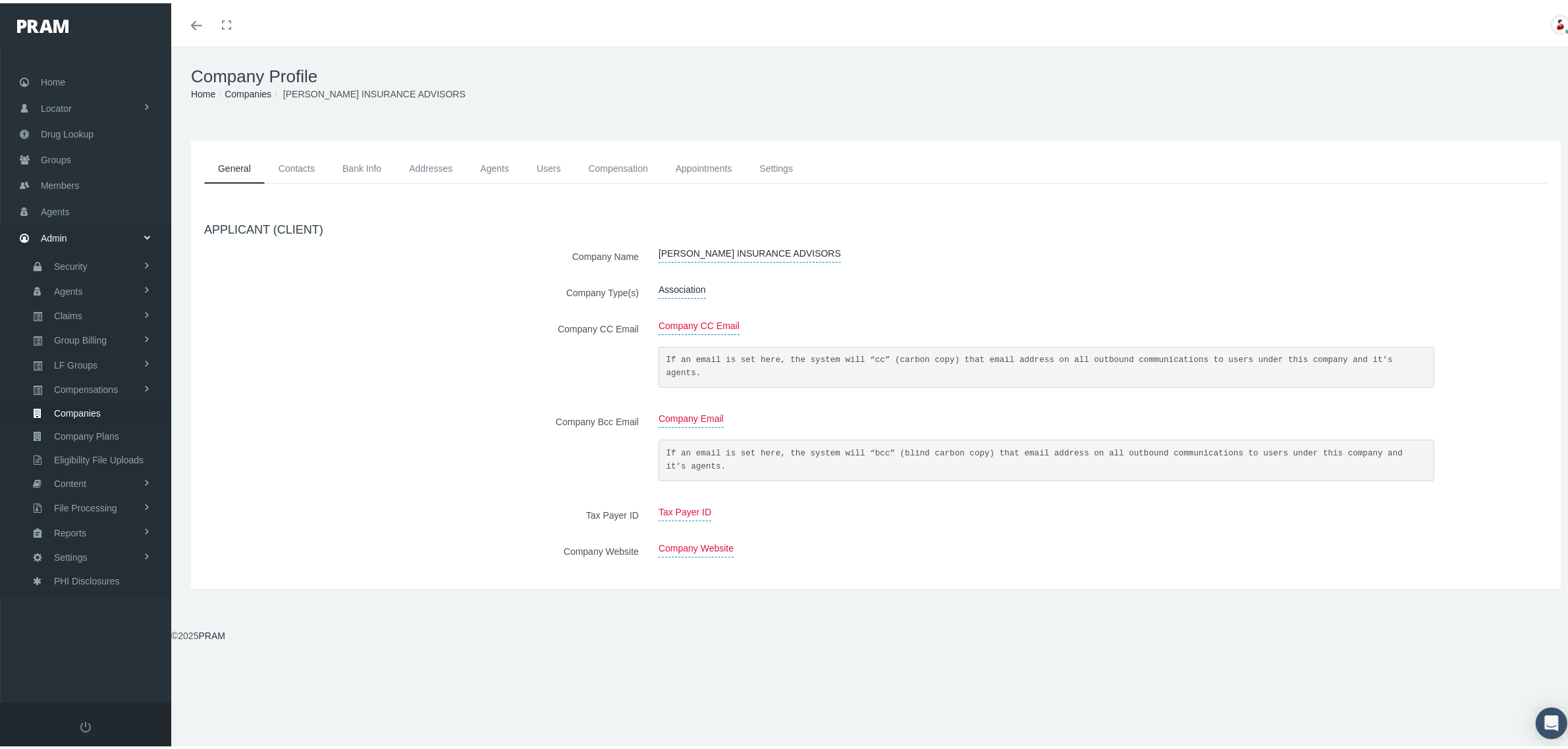
click at [495, 156] on link "Agents" at bounding box center [494, 165] width 57 height 30
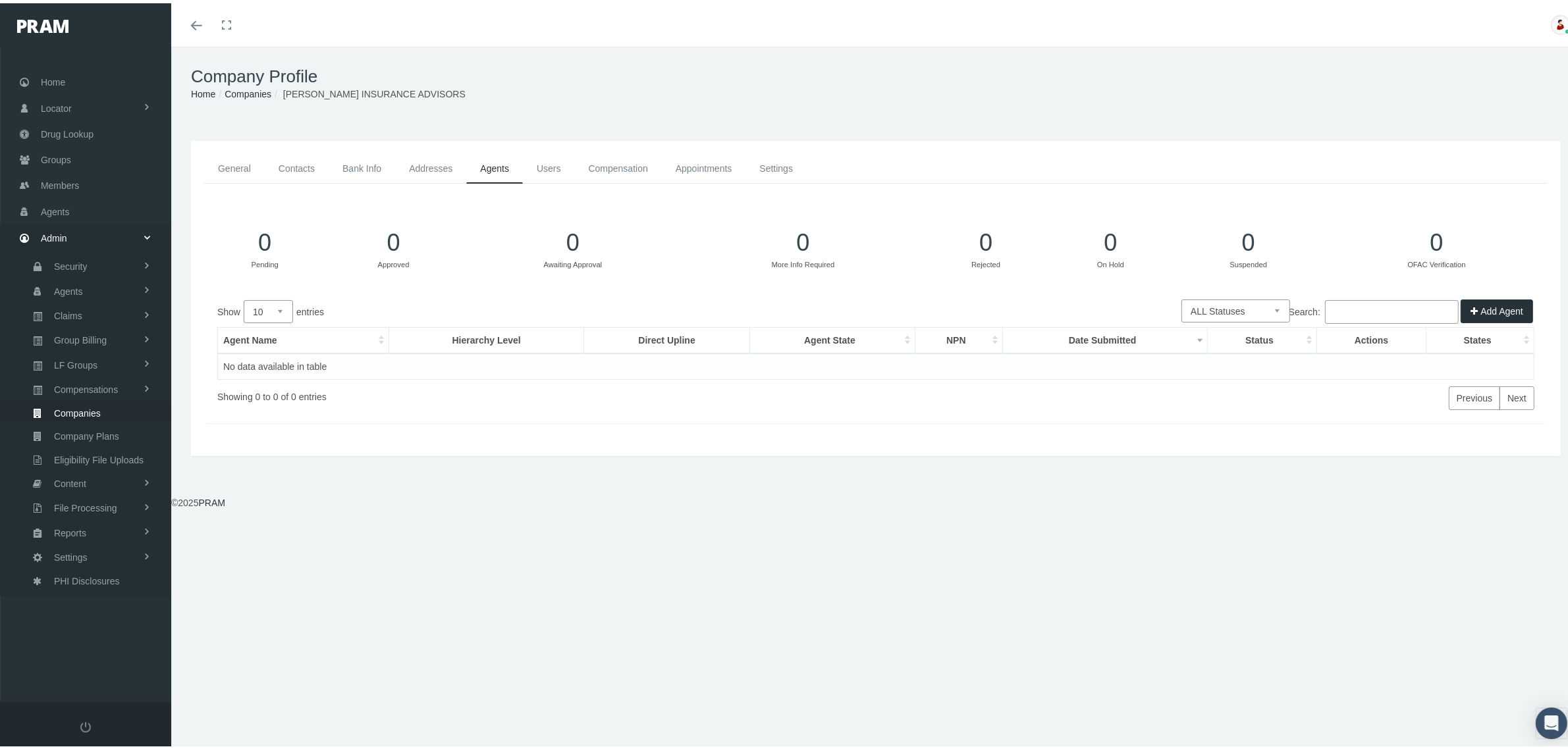
click at [230, 168] on link "General" at bounding box center [234, 165] width 61 height 30
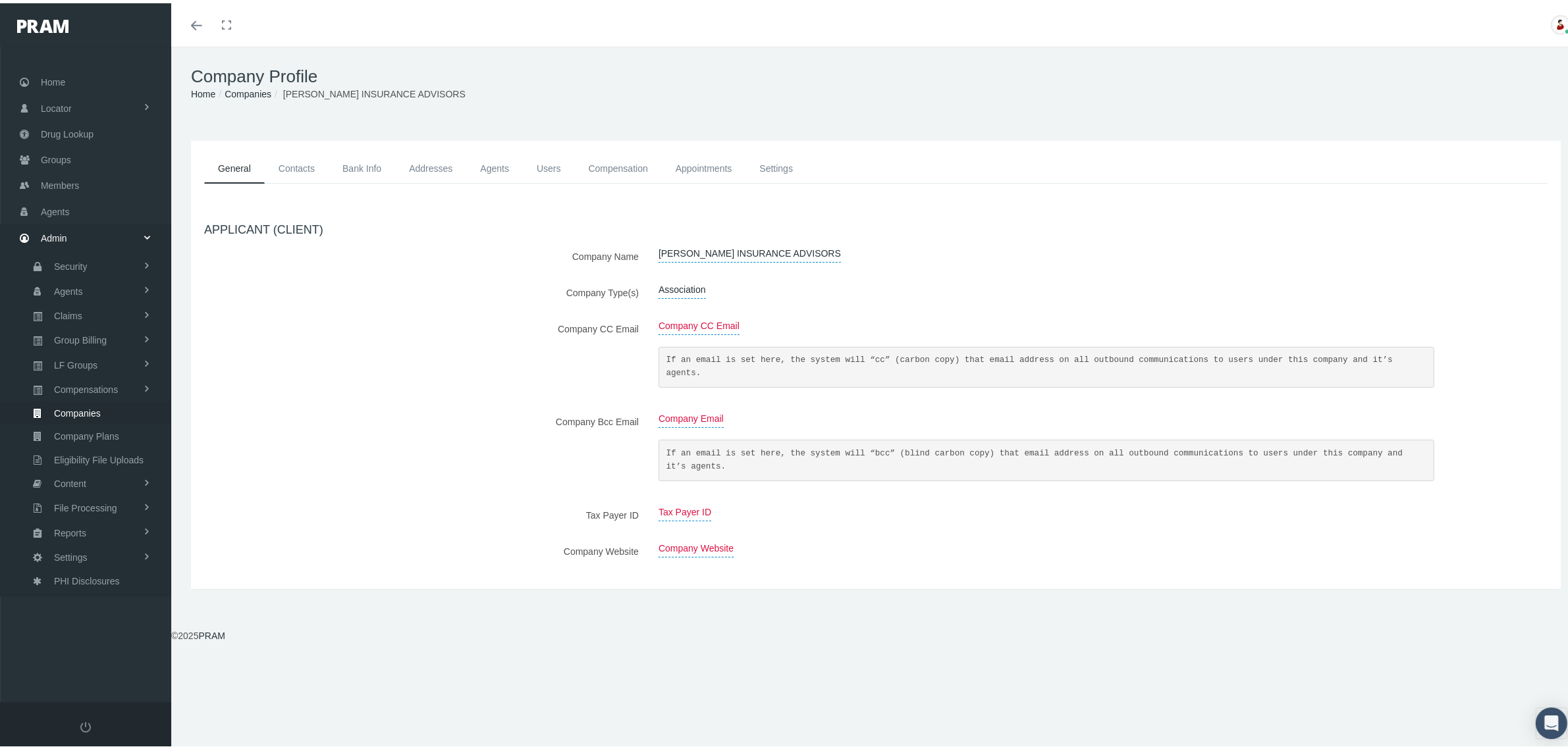
click at [301, 162] on link "Contacts" at bounding box center [297, 165] width 64 height 30
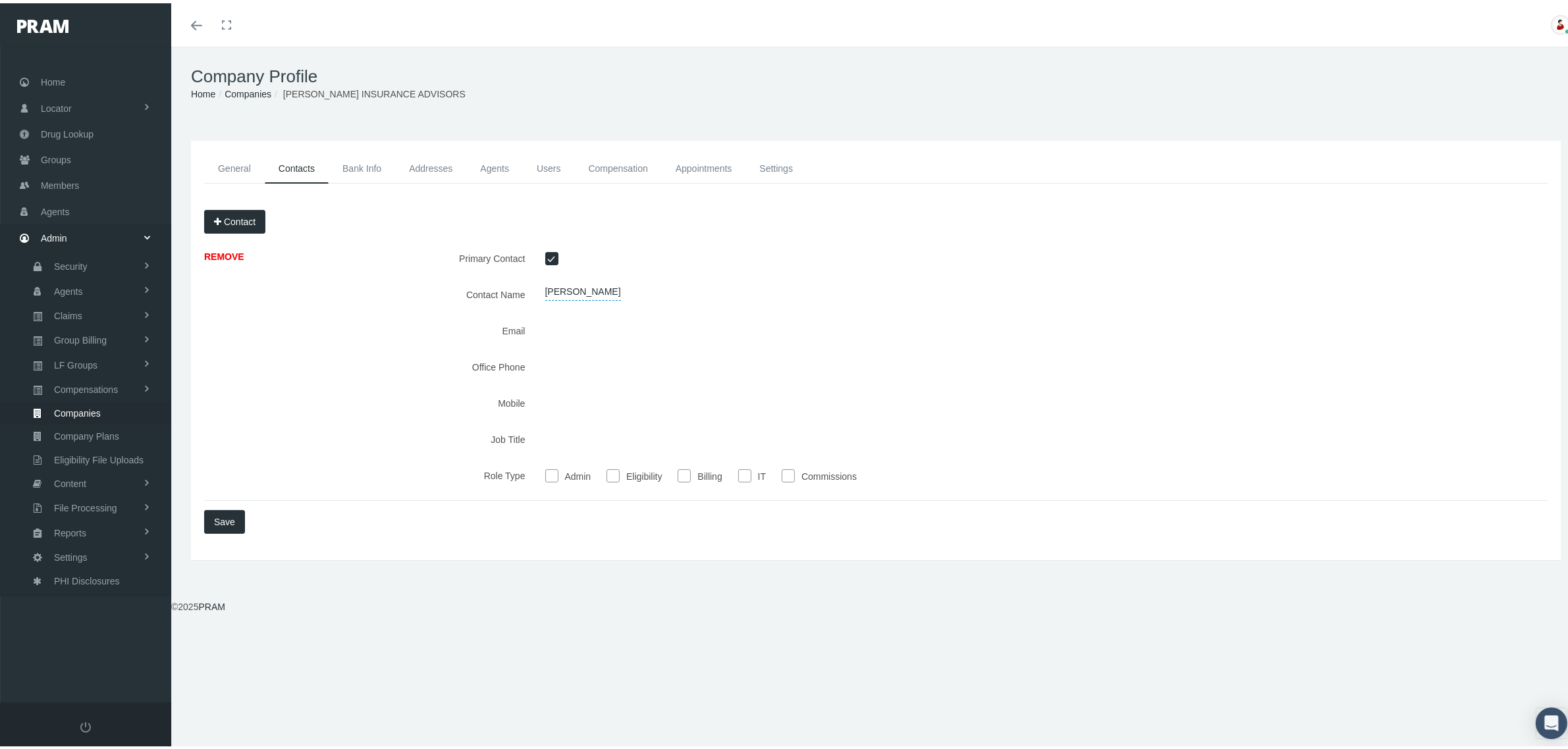
click at [501, 166] on link "Agents" at bounding box center [494, 165] width 57 height 30
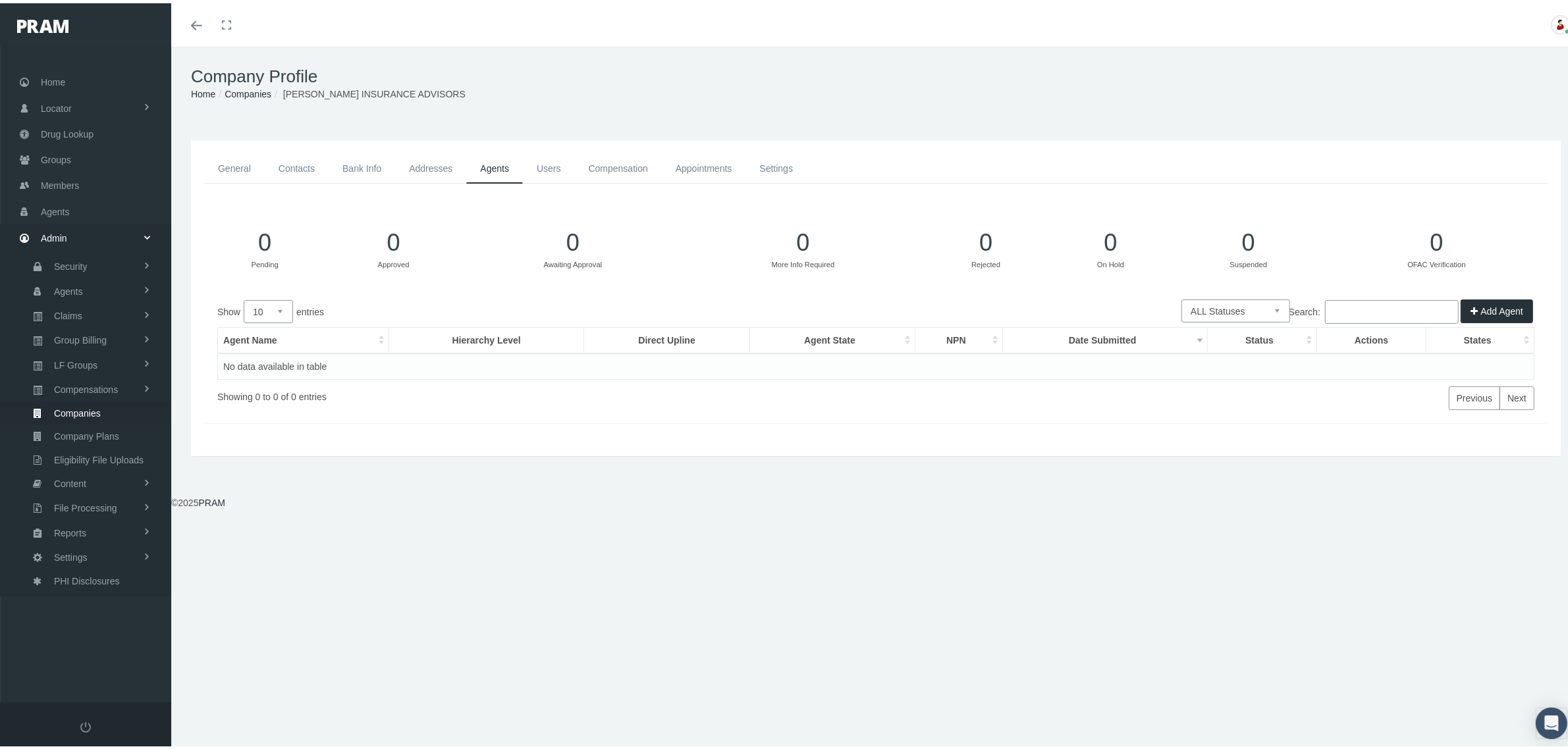
click at [558, 170] on link "Users" at bounding box center [549, 165] width 52 height 30
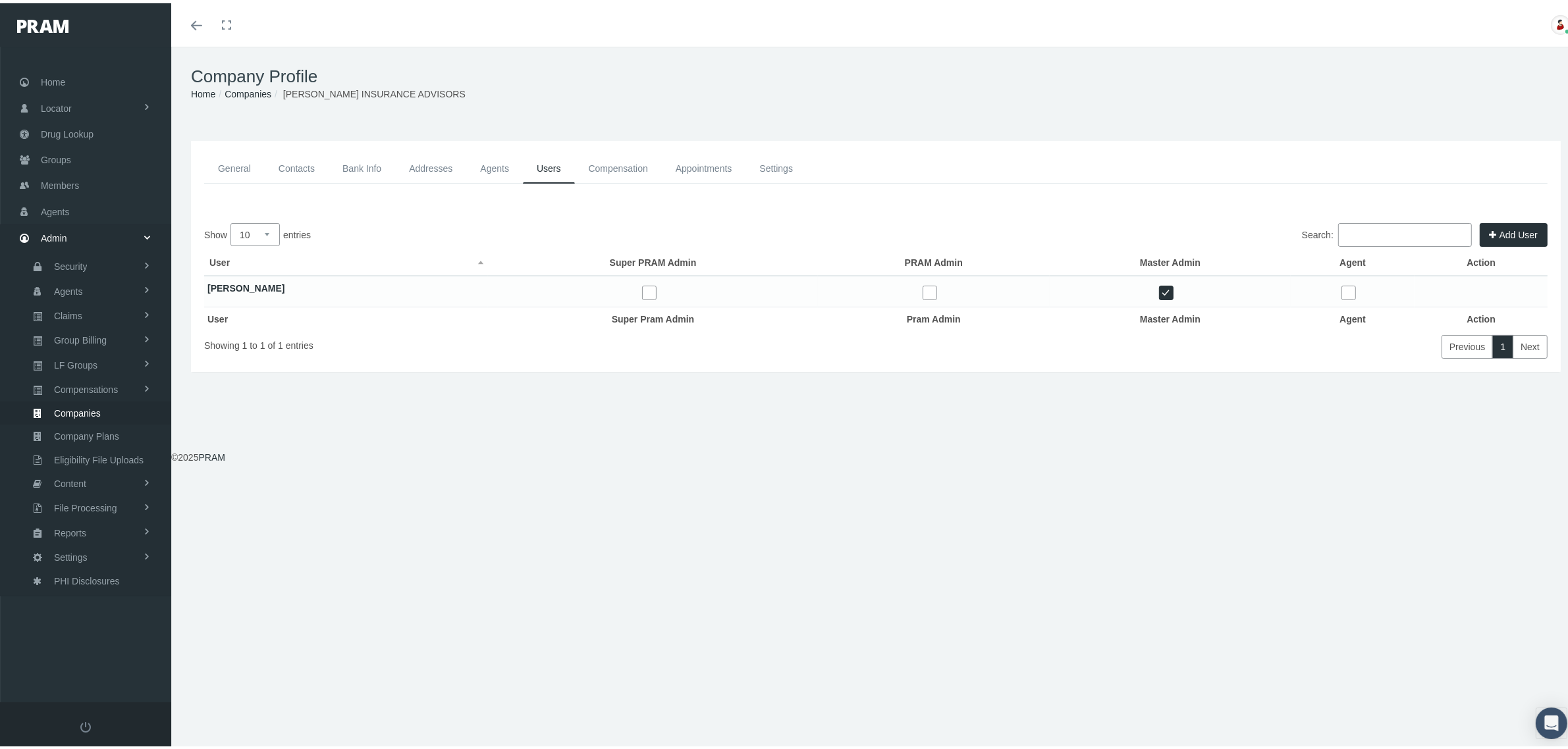
click at [640, 168] on link "Compensation" at bounding box center [618, 165] width 87 height 30
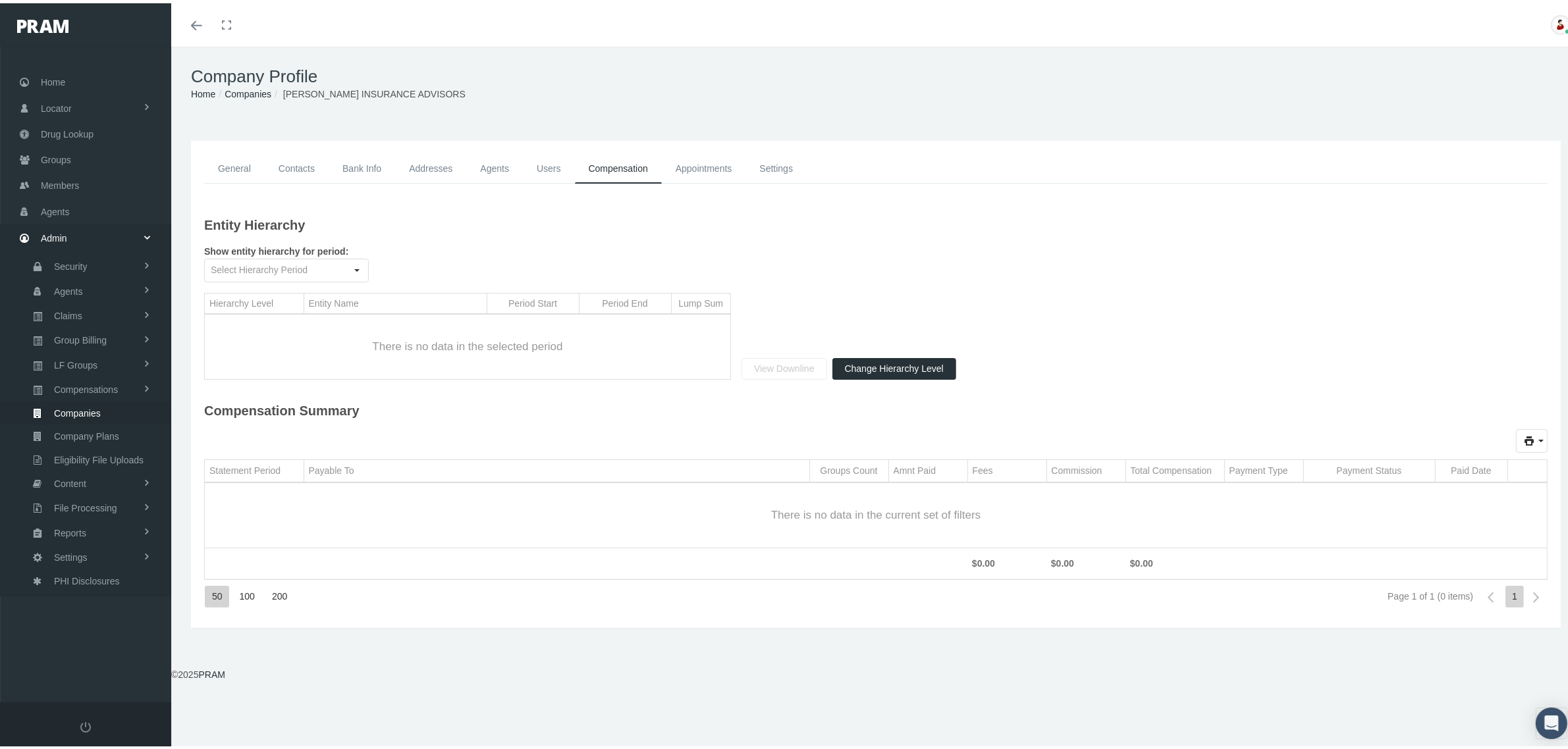
click at [694, 166] on link "Appointments" at bounding box center [704, 165] width 85 height 30
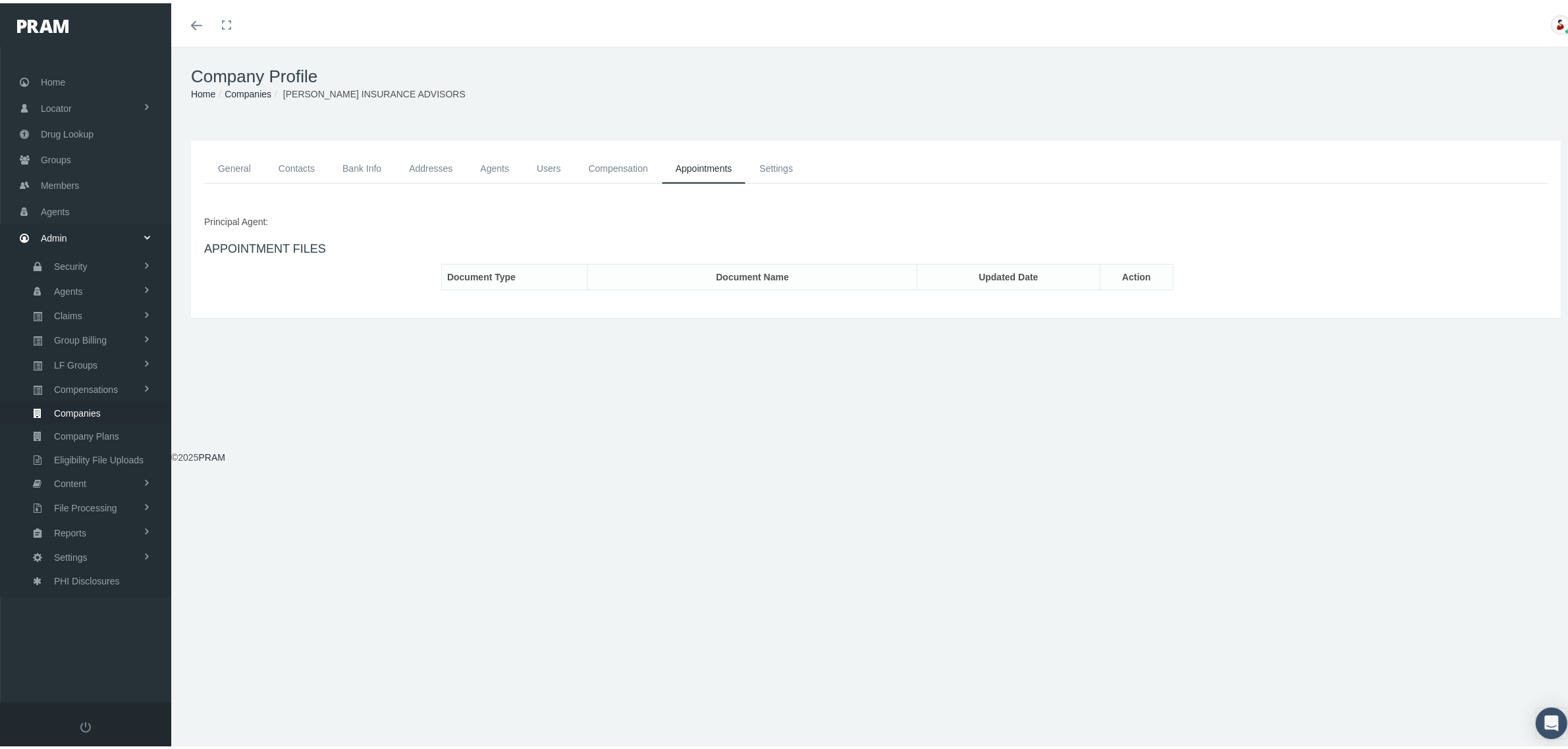
click at [771, 161] on link "Settings" at bounding box center [776, 165] width 61 height 30
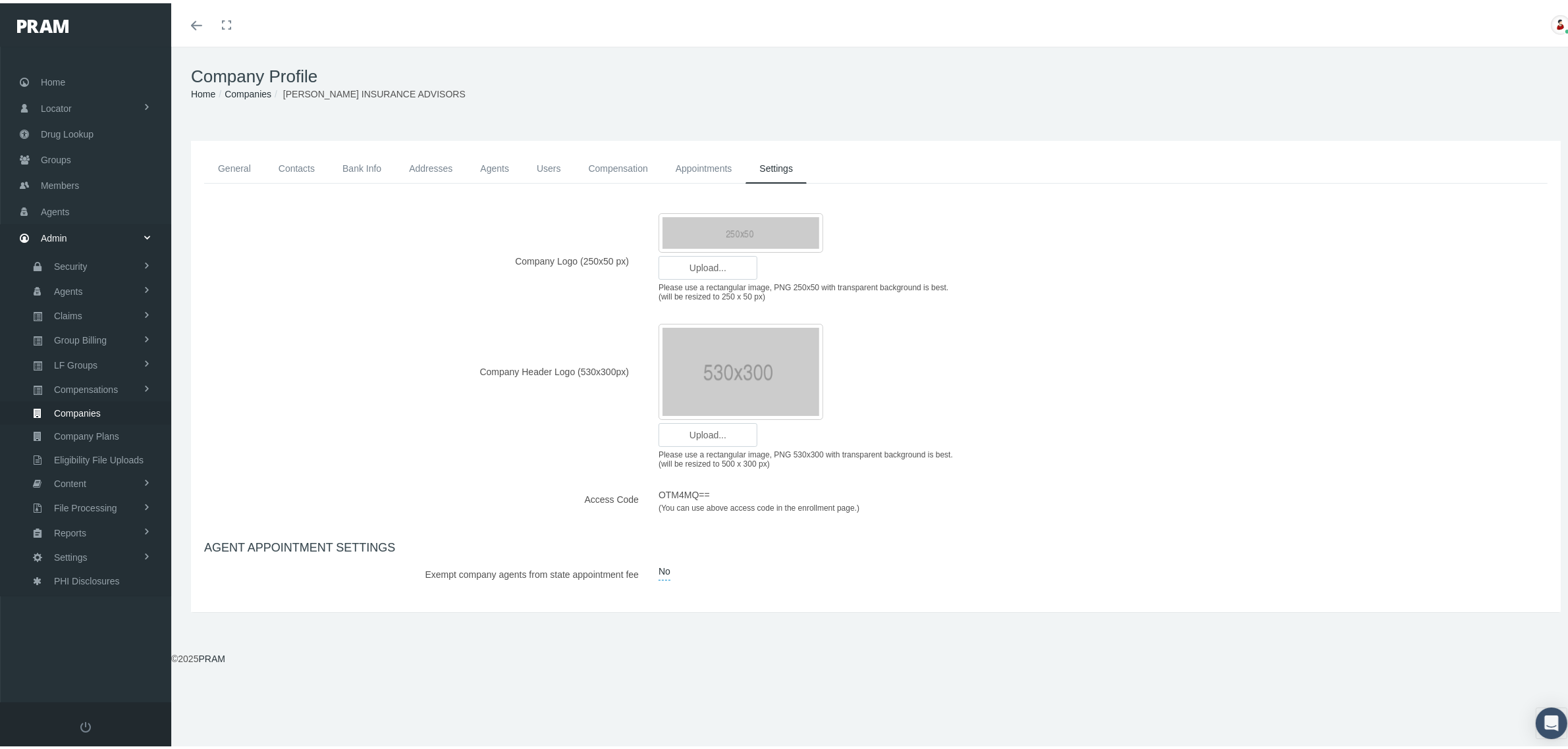
click at [706, 159] on link "Appointments" at bounding box center [704, 165] width 85 height 30
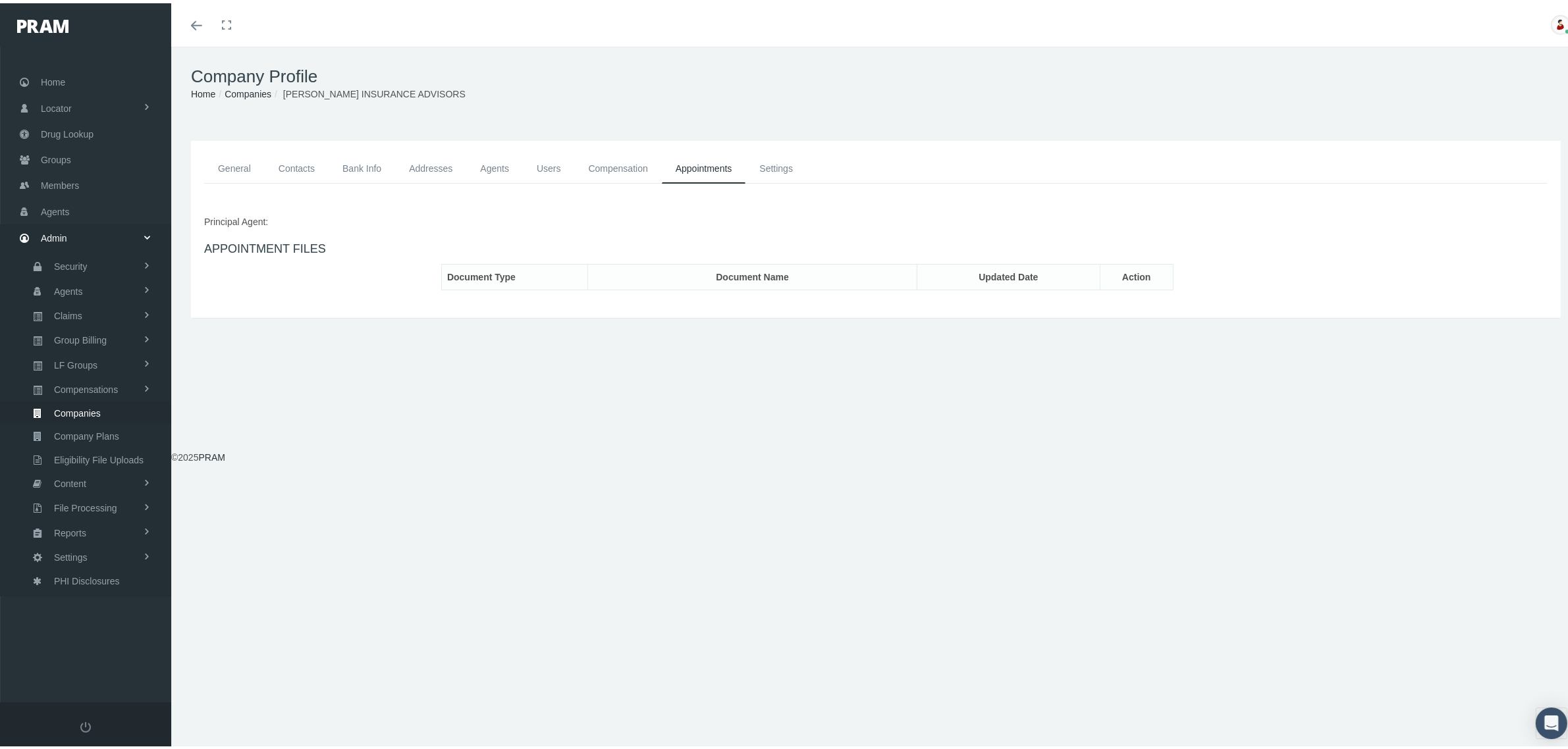
click at [627, 164] on link "Compensation" at bounding box center [618, 165] width 87 height 30
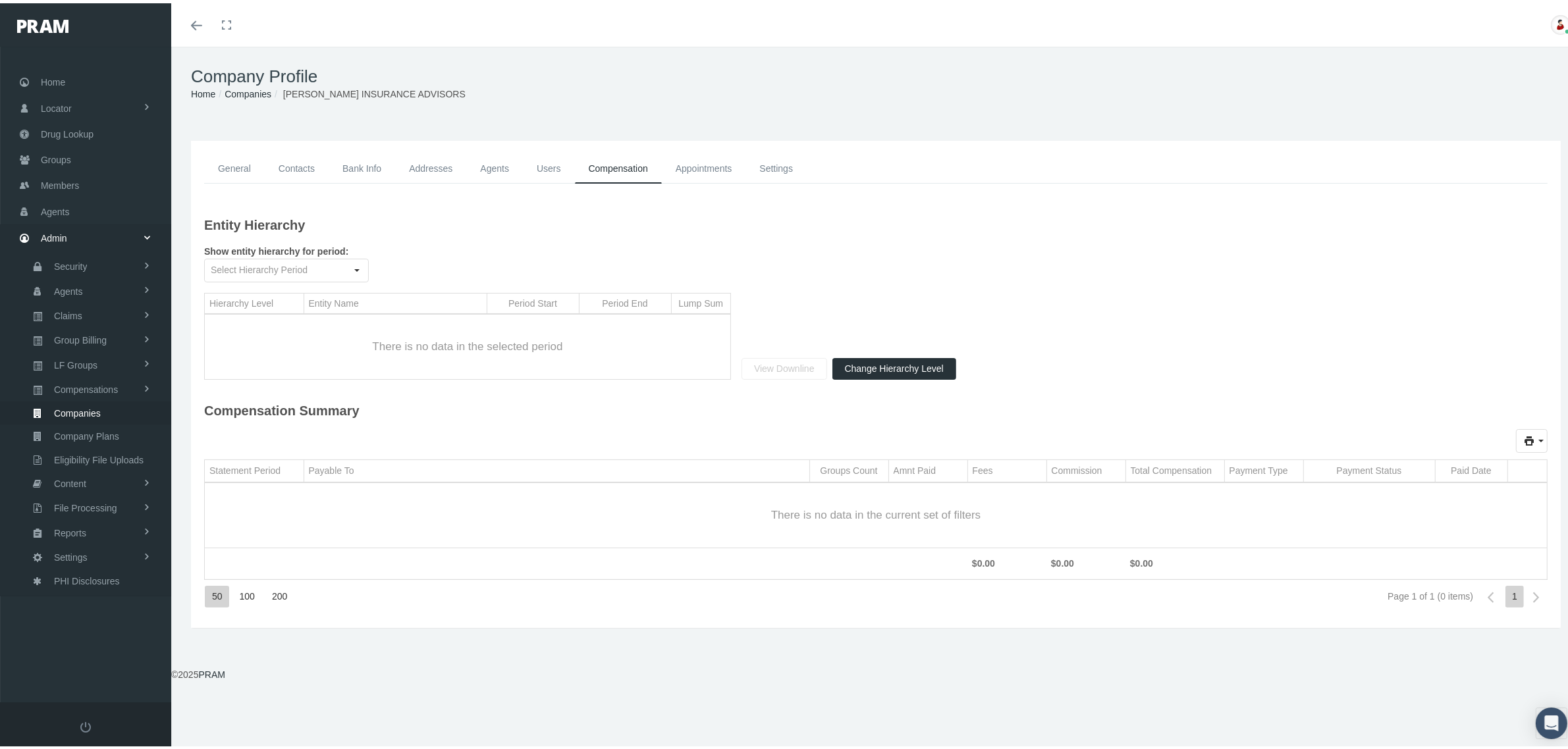
click at [244, 161] on link "General" at bounding box center [234, 165] width 61 height 30
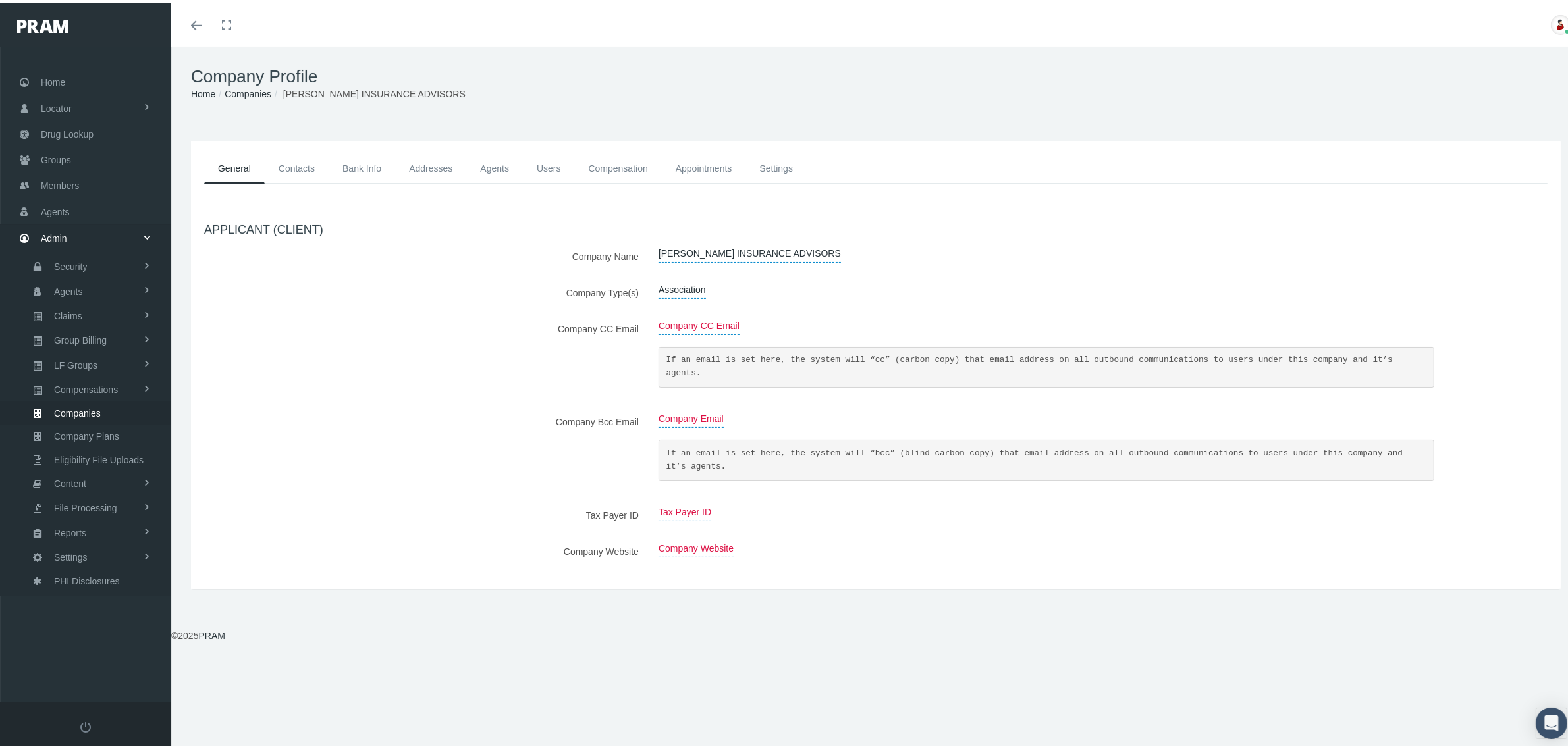
click at [620, 156] on link "Compensation" at bounding box center [618, 165] width 87 height 30
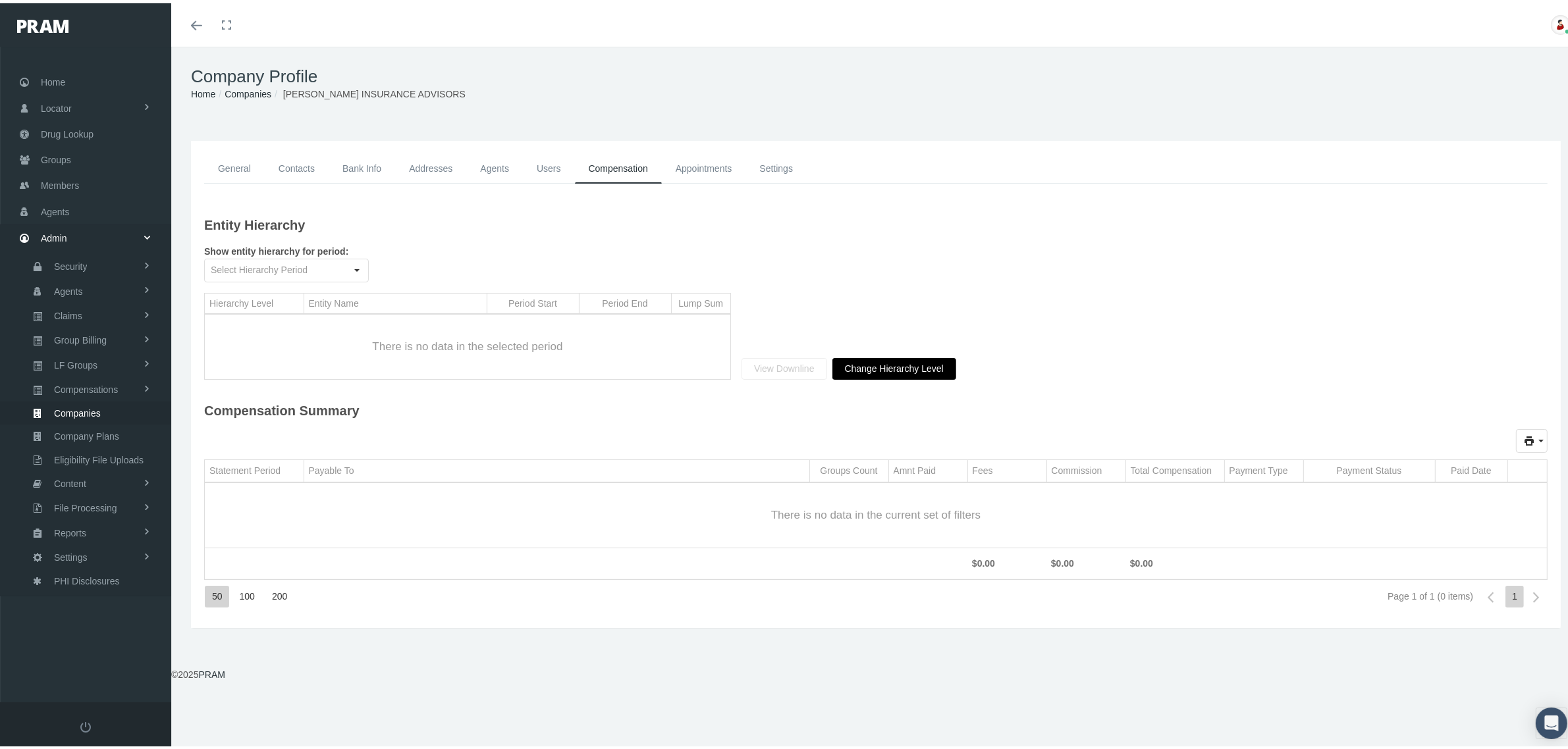
click at [871, 361] on span "Change Hierarchy Level" at bounding box center [894, 366] width 99 height 11
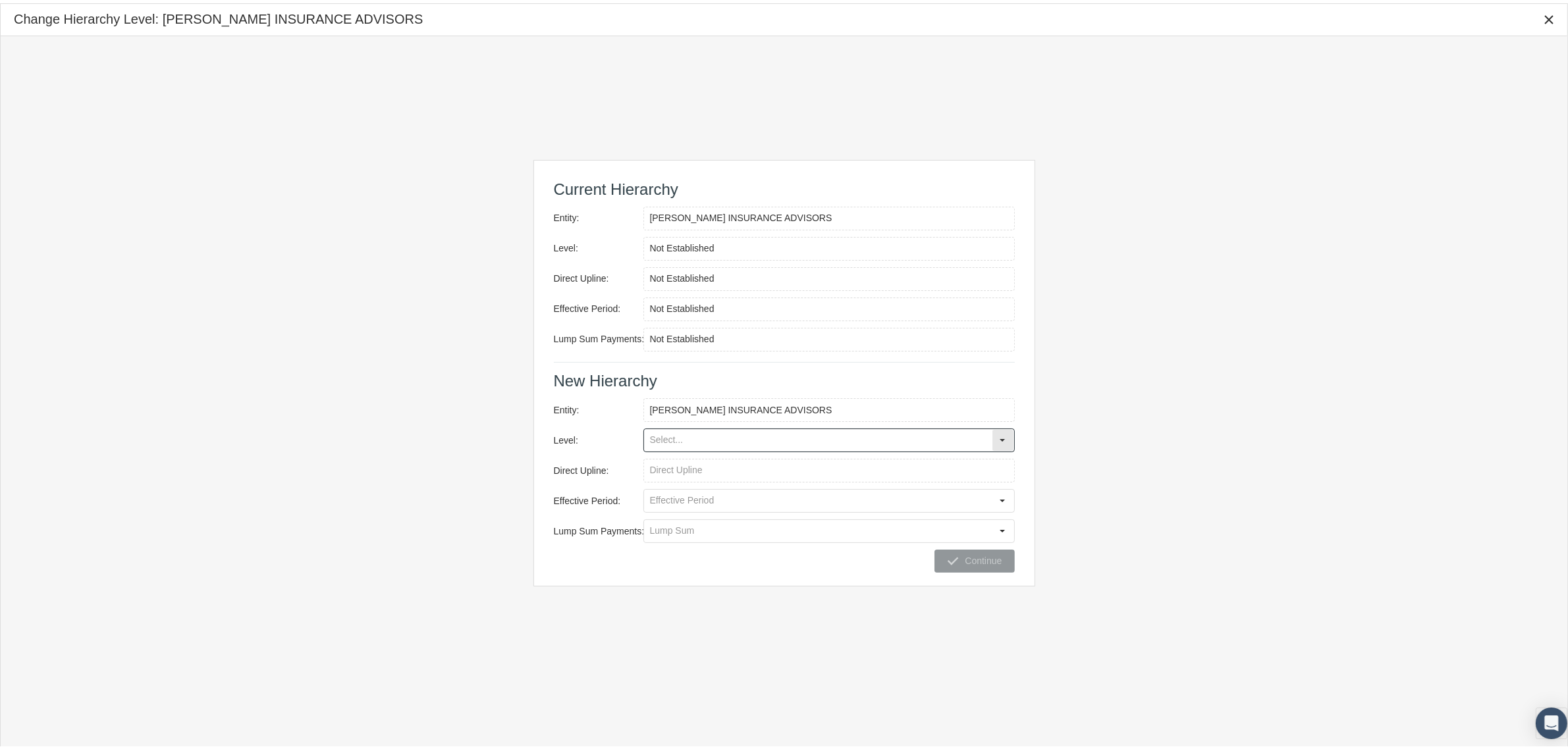
click at [830, 435] on input "Level:" at bounding box center [818, 437] width 348 height 23
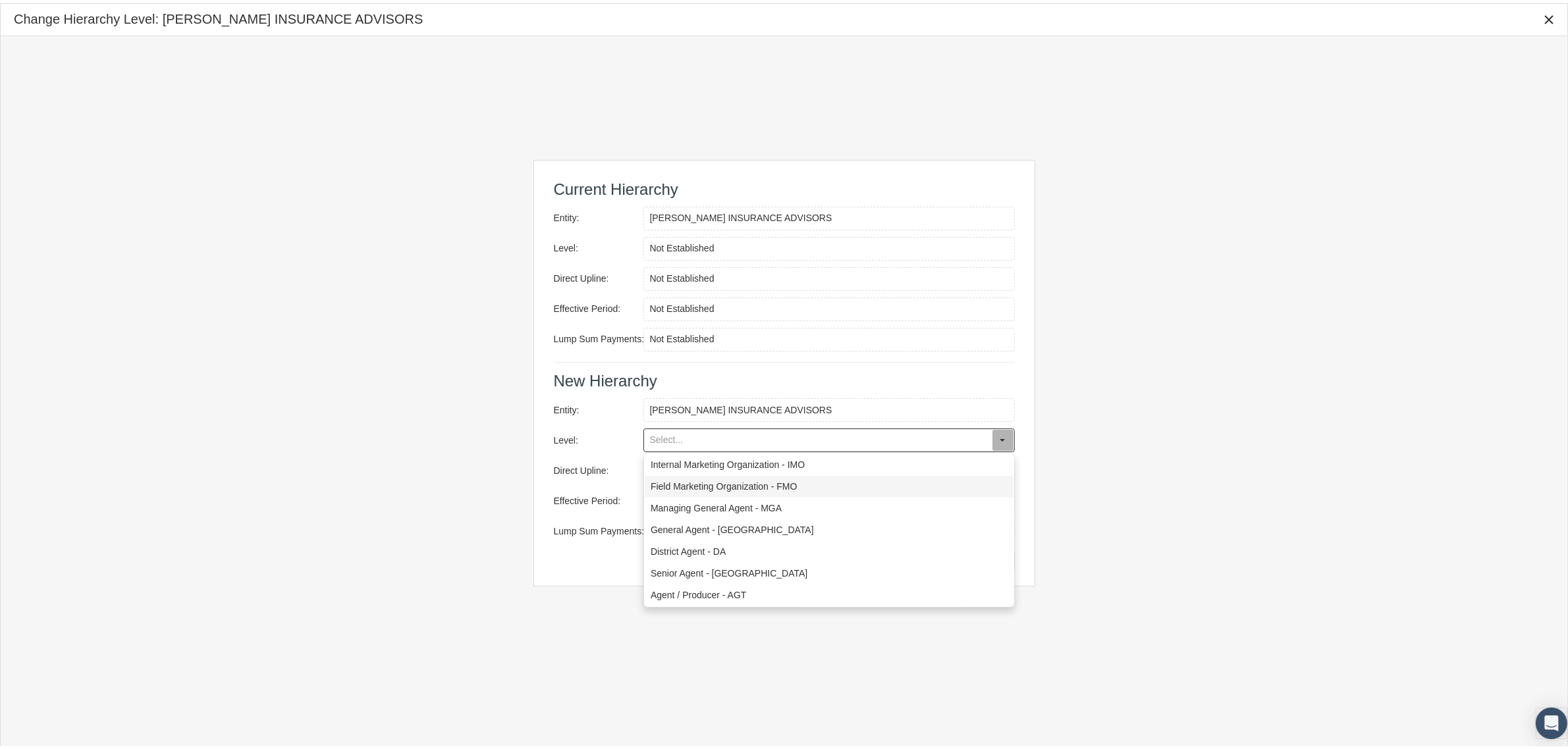
click at [784, 481] on div "Field Marketing Organization - FMO" at bounding box center [829, 483] width 369 height 22
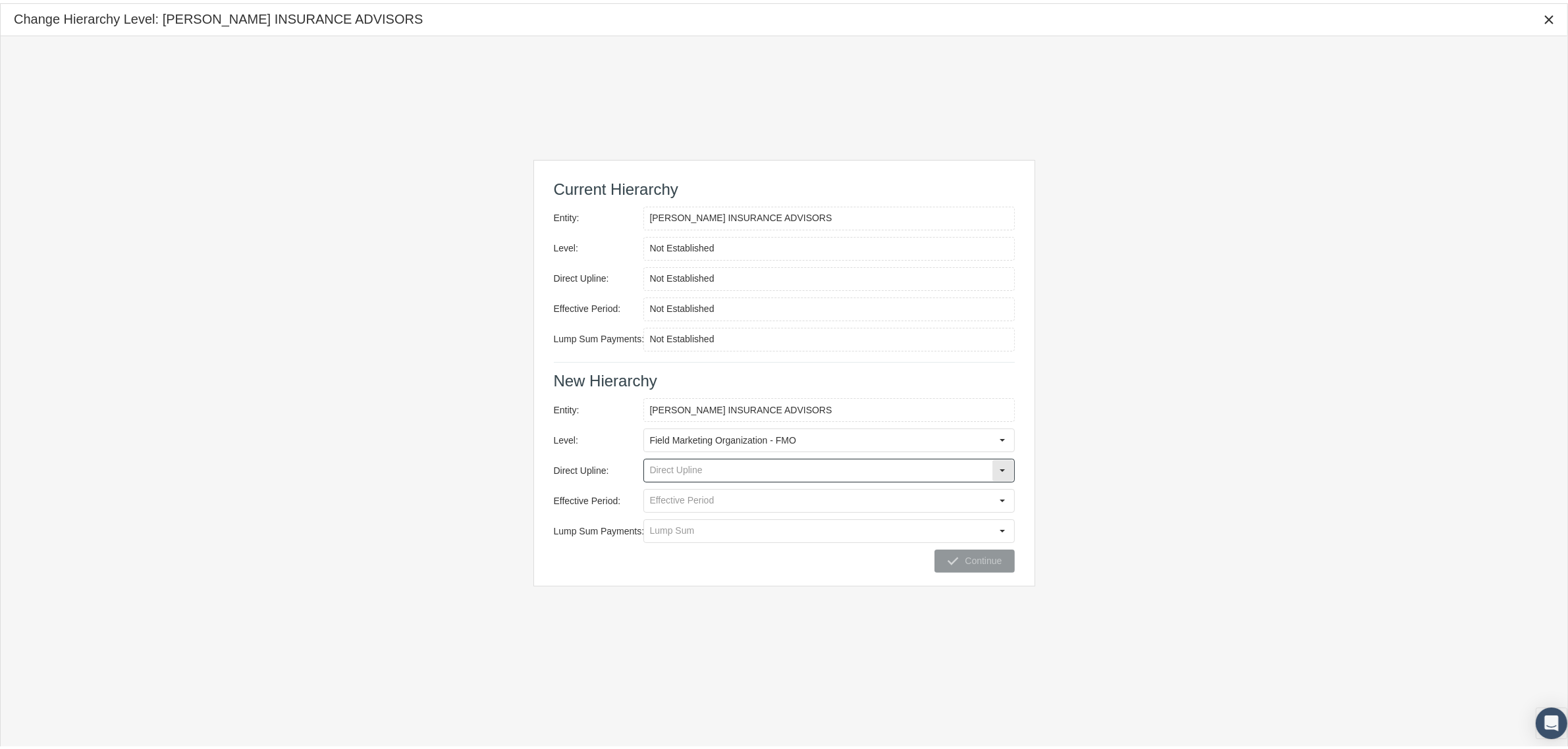
click at [826, 467] on input "Direct Upline:" at bounding box center [818, 467] width 348 height 23
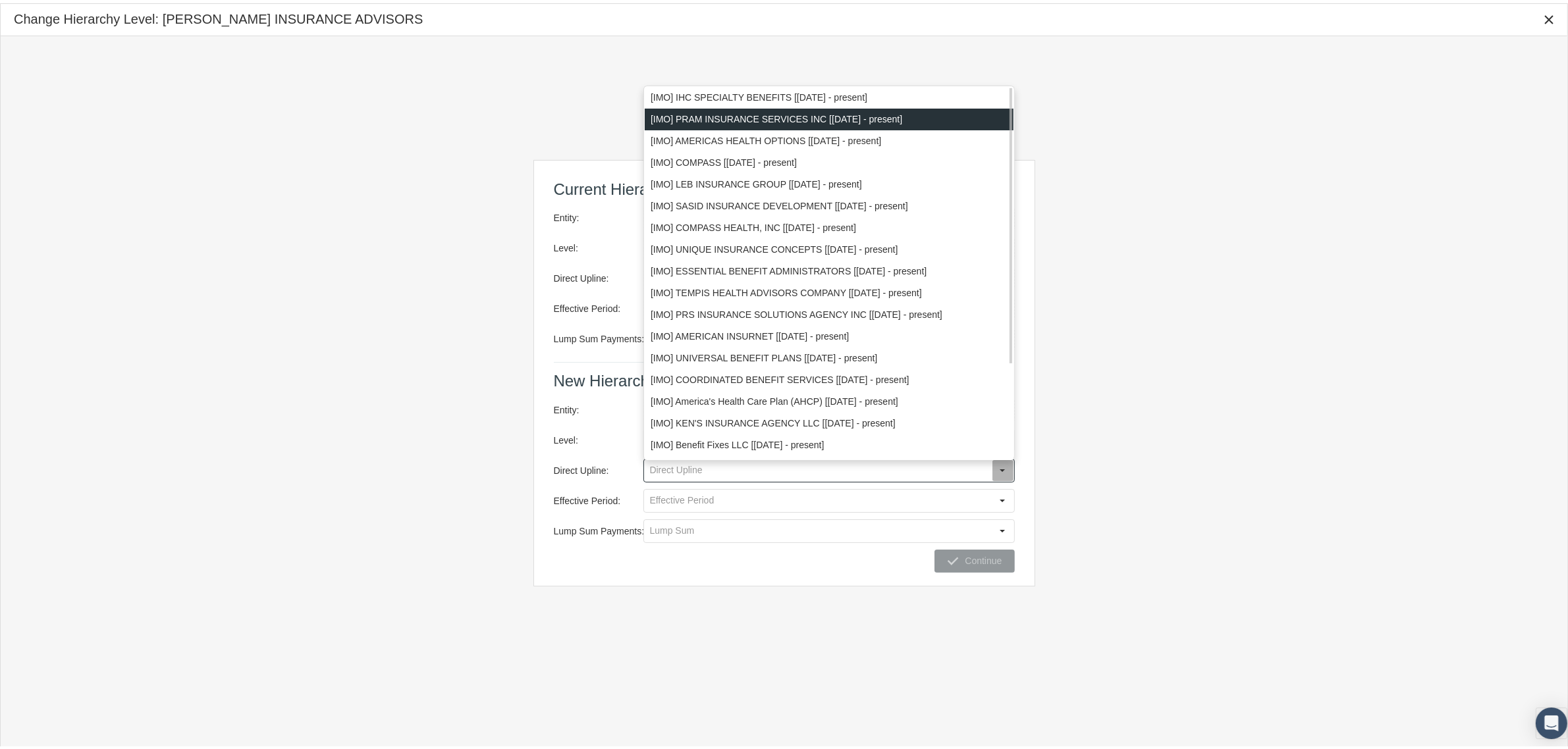
click at [866, 119] on div "[IMO] PRAM INSURANCE SERVICES INC [January 2017 - present]" at bounding box center [829, 116] width 369 height 22
type input "[IMO] PRAM INSURANCE SERVICES INC [January 2017 - present]"
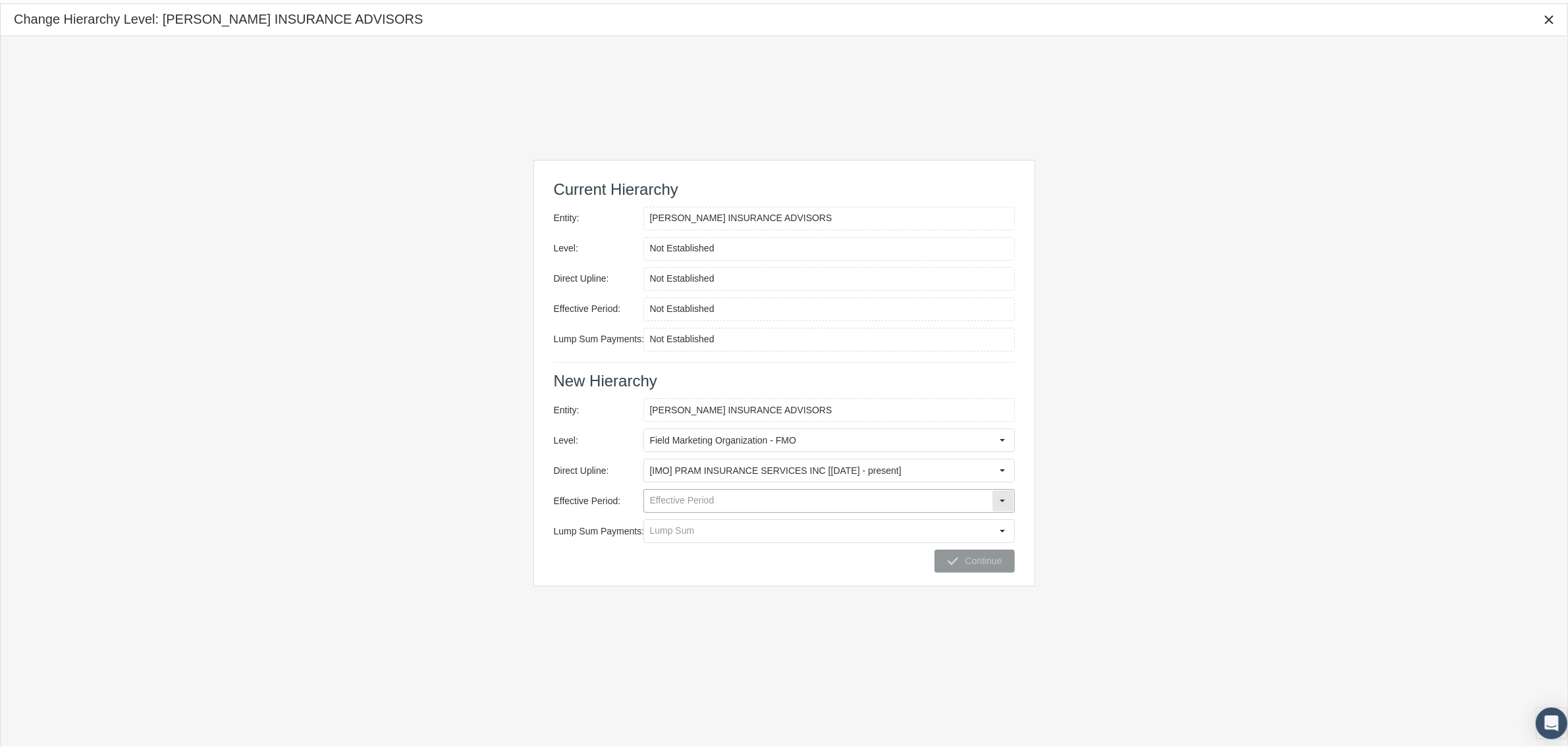
click at [999, 495] on div "Select" at bounding box center [1003, 498] width 21 height 21
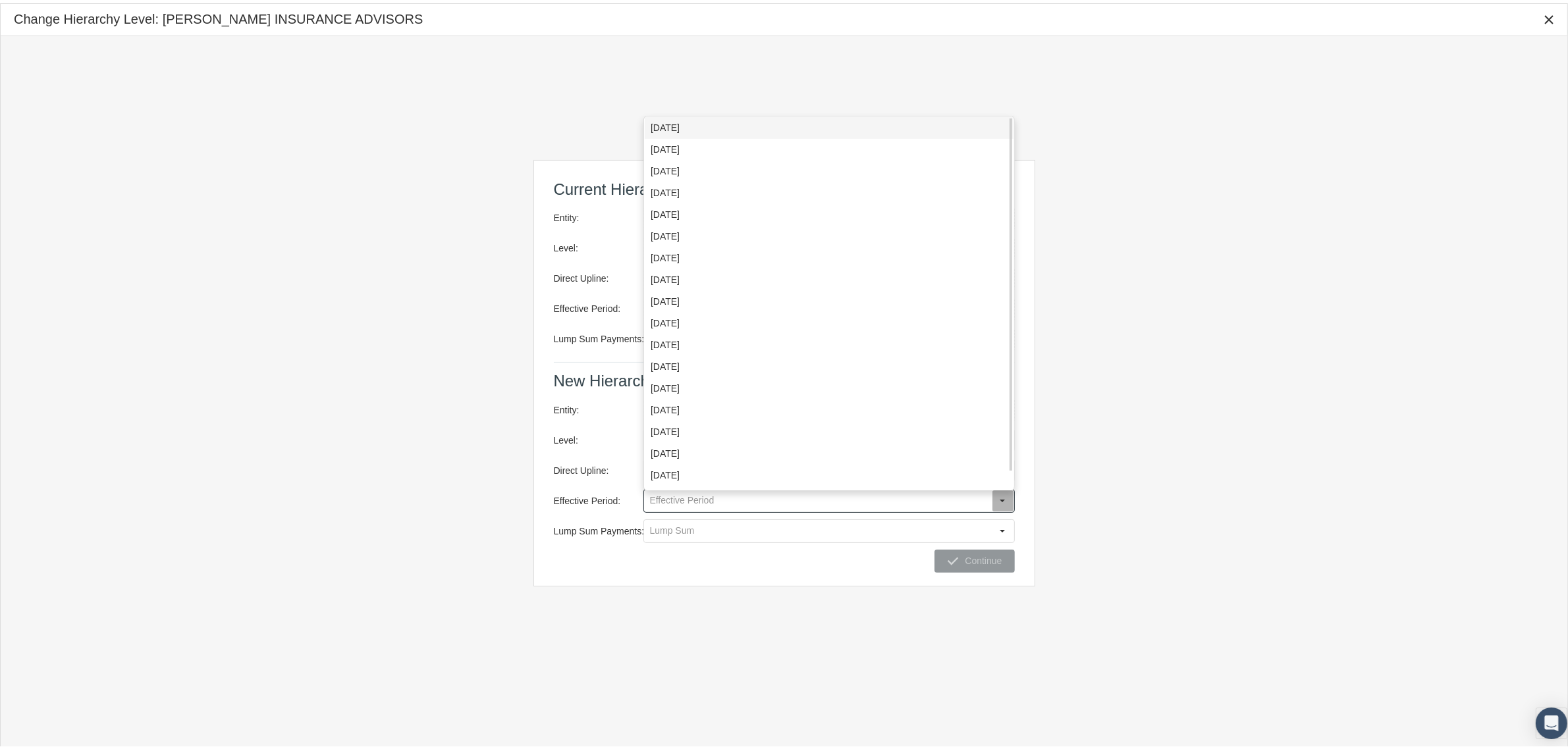
click at [704, 128] on div "August 2025" at bounding box center [829, 125] width 369 height 22
type input "August 2025"
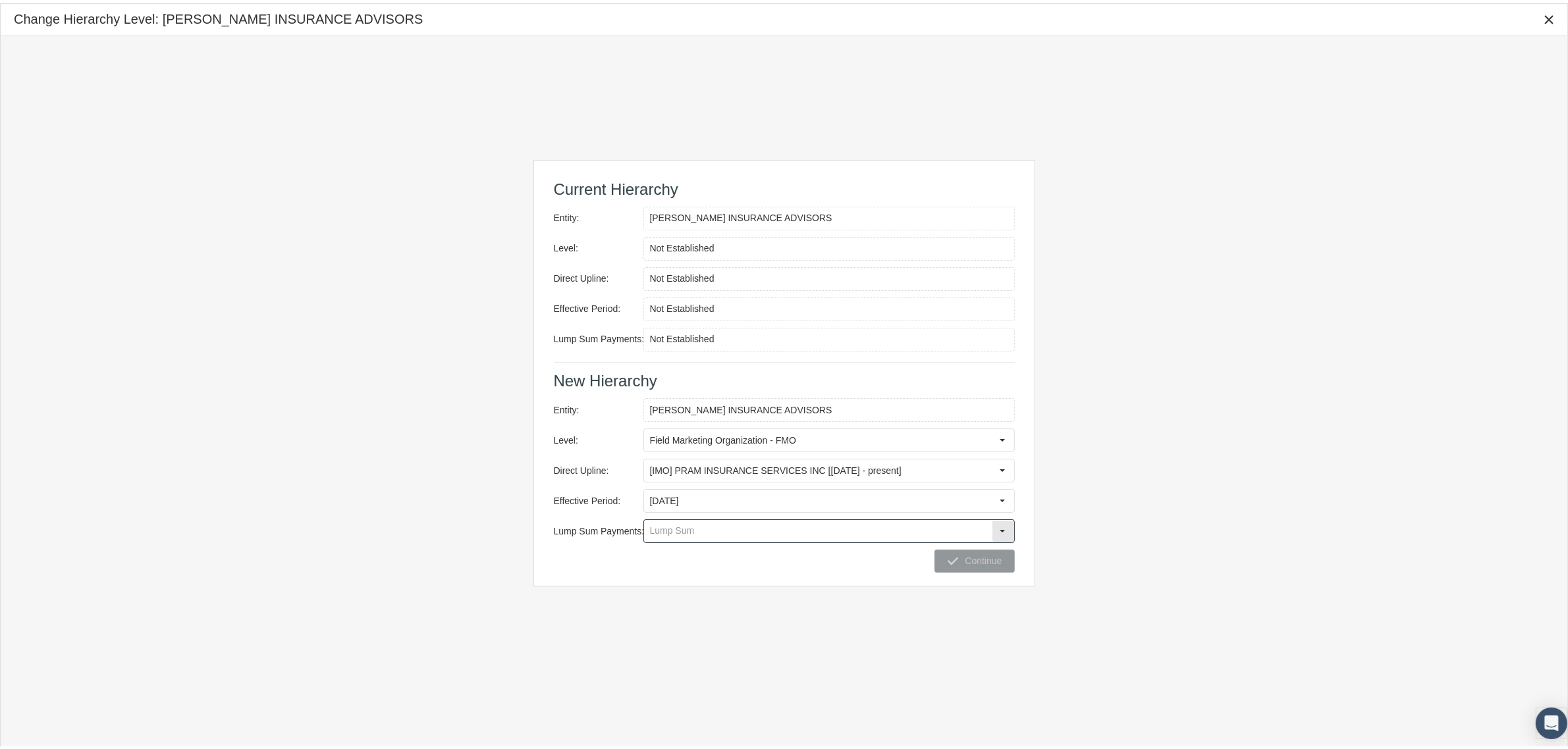
click at [775, 530] on input "Lump Sum Payments:" at bounding box center [818, 528] width 348 height 23
click at [662, 569] on div "NO" at bounding box center [829, 575] width 369 height 22
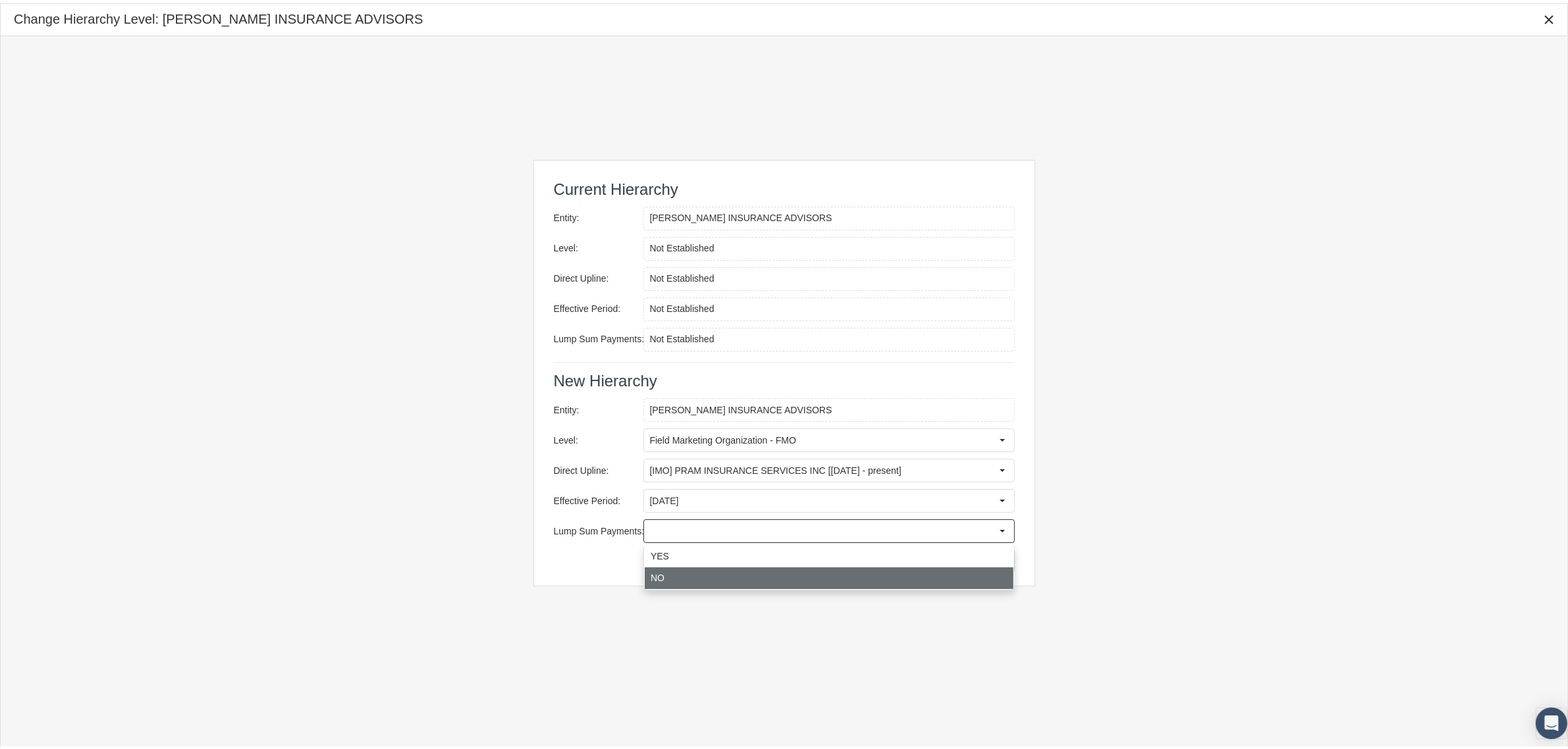
type input "NO"
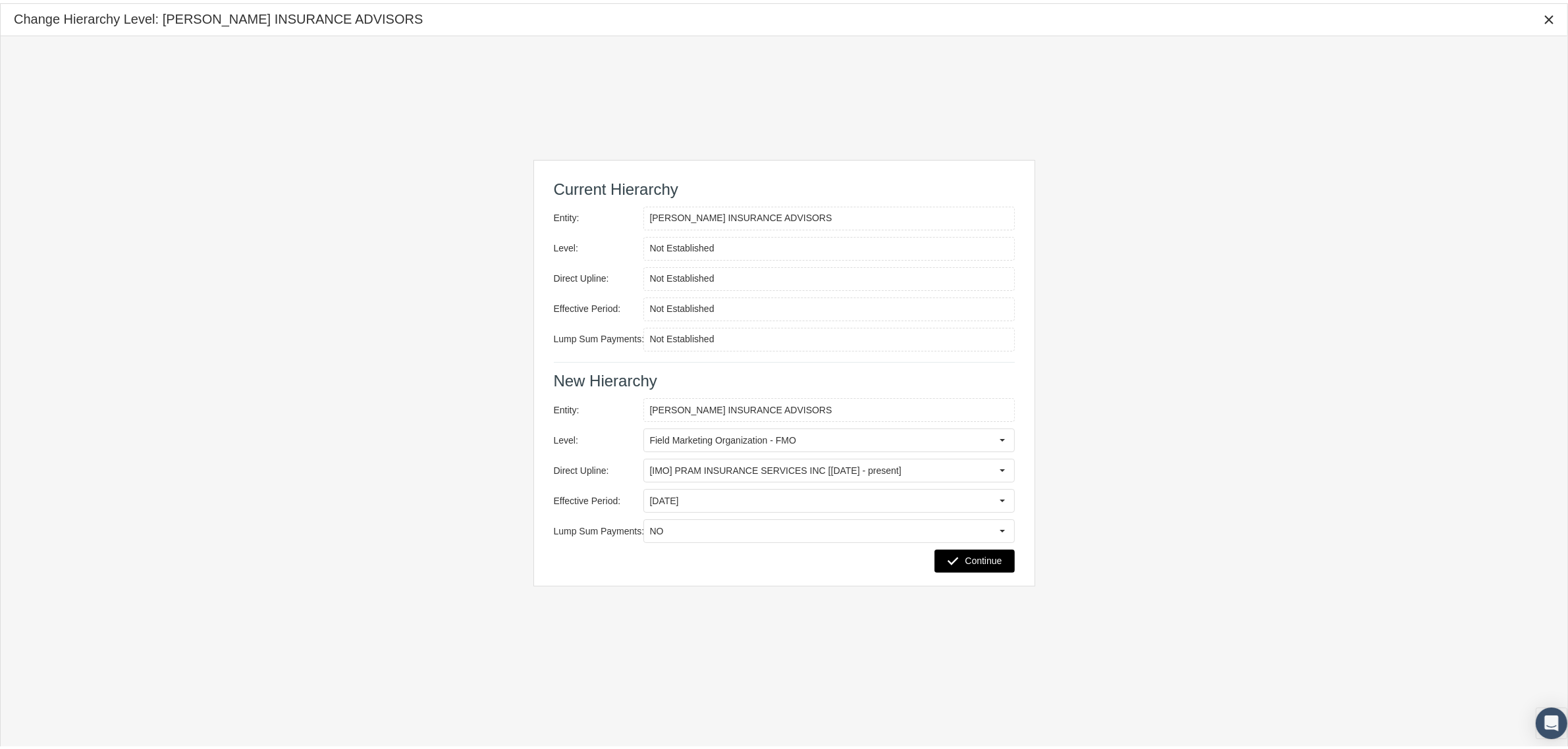
click at [965, 555] on span "Continue" at bounding box center [983, 558] width 37 height 11
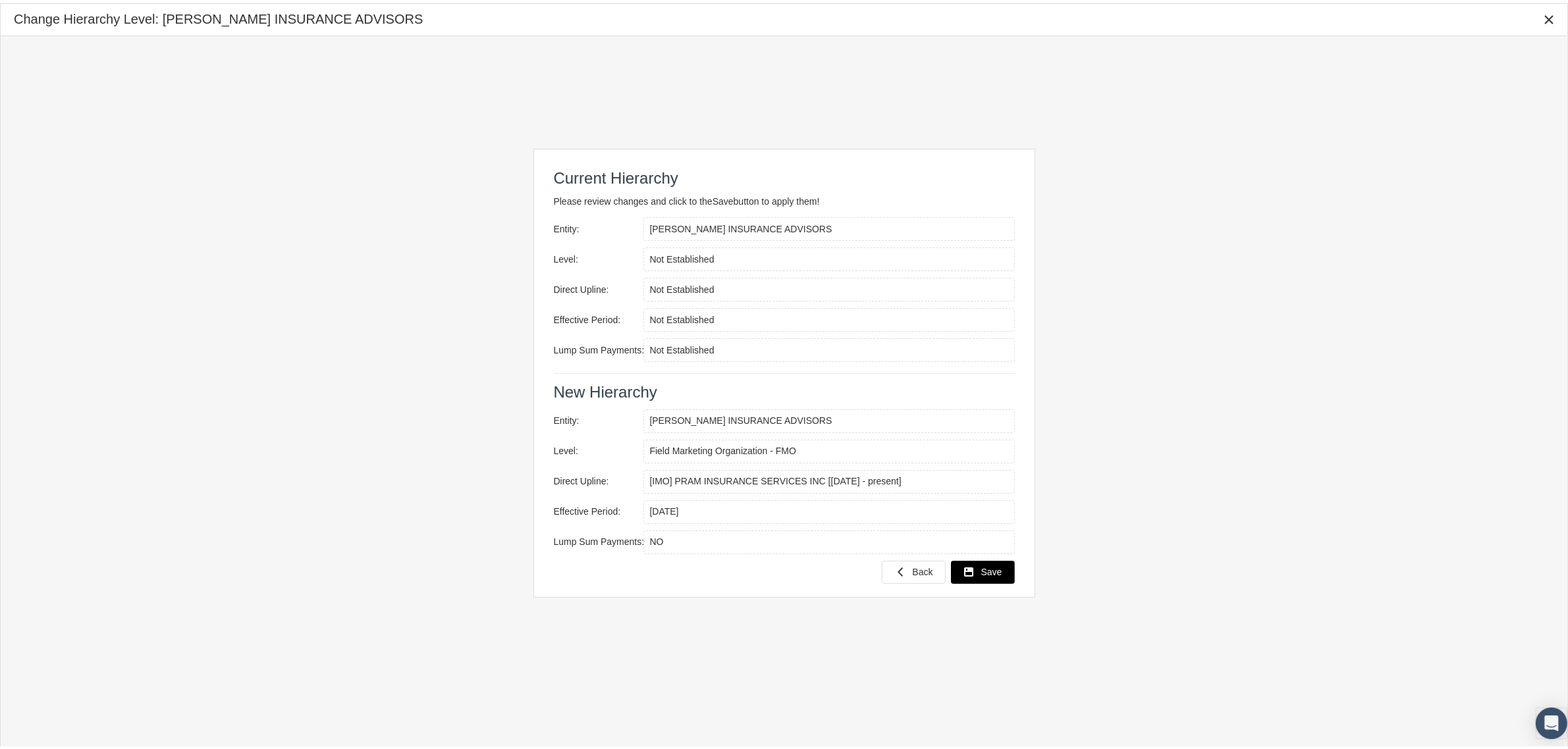
click at [989, 564] on div "Save" at bounding box center [983, 569] width 63 height 22
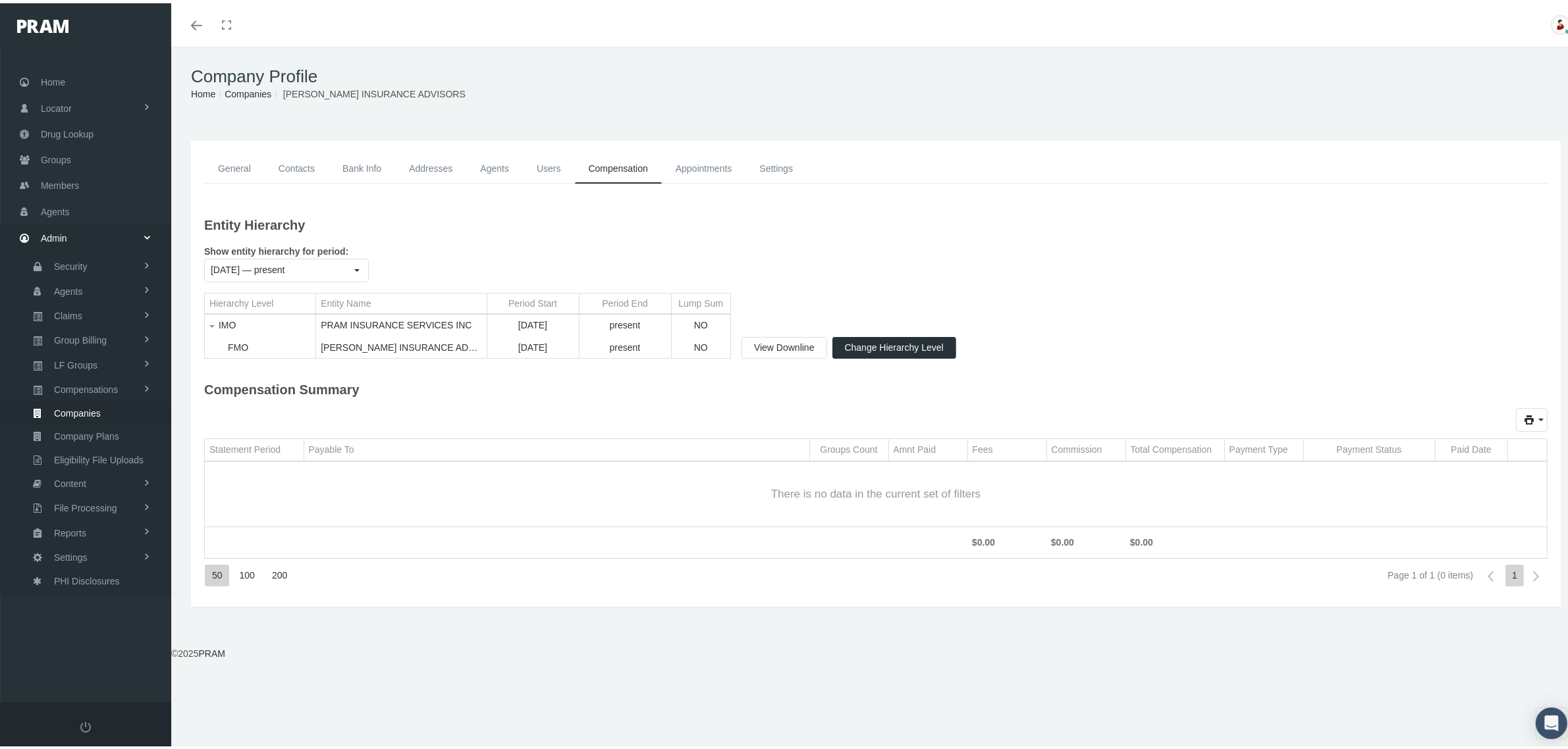
click at [560, 166] on link "Users" at bounding box center [549, 165] width 52 height 30
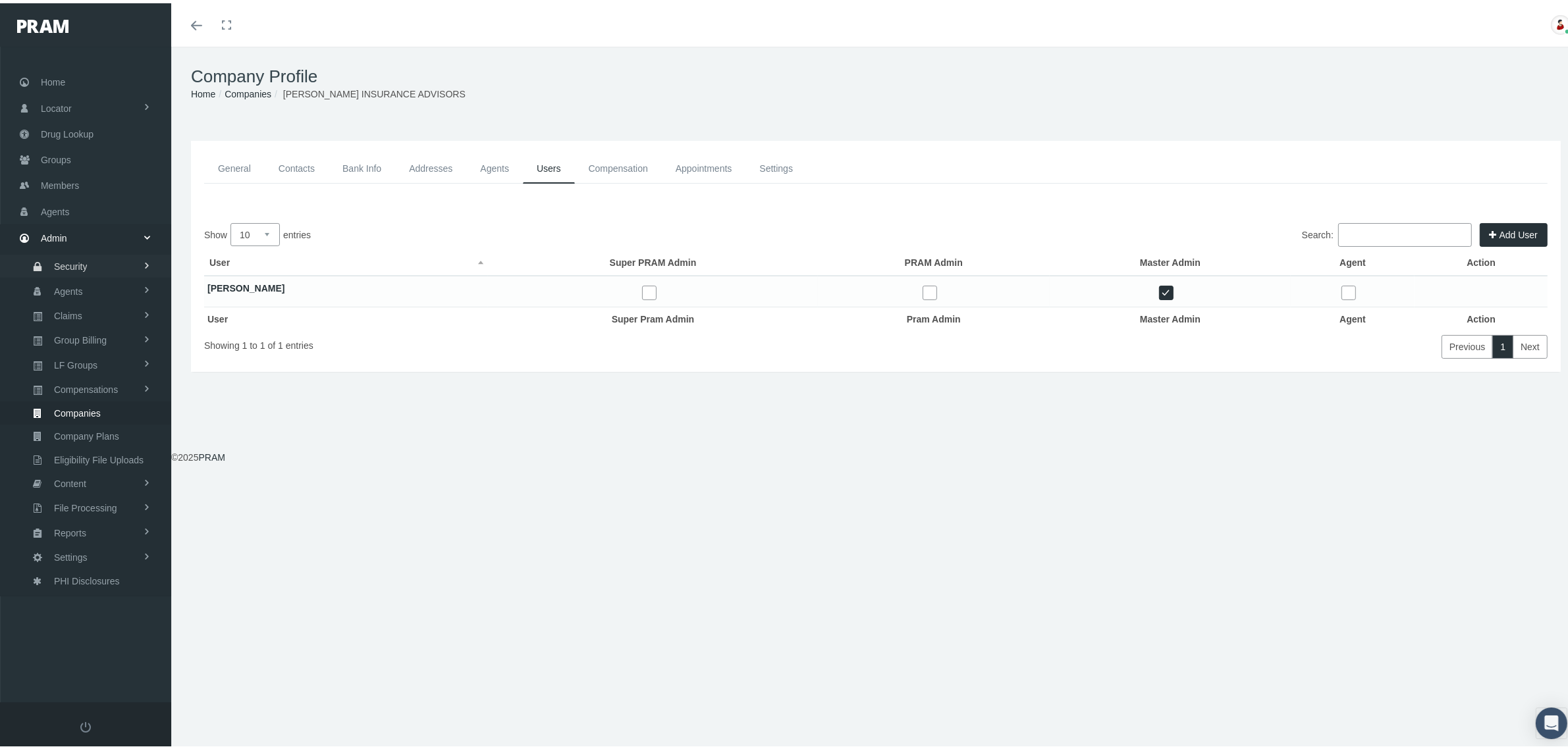
click at [80, 264] on span "Security" at bounding box center [71, 264] width 33 height 23
click at [71, 328] on span "User Lookup" at bounding box center [77, 337] width 52 height 23
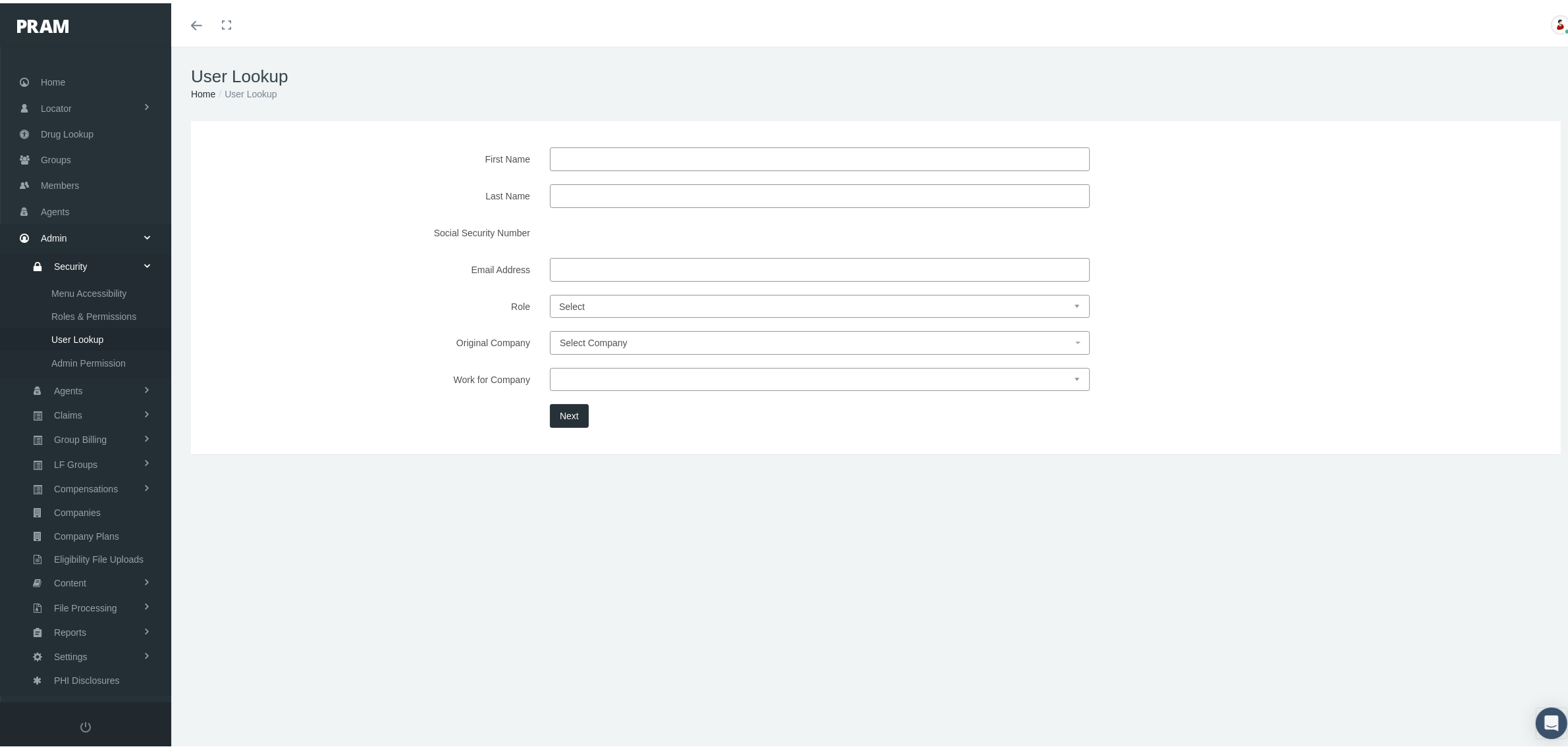
click at [603, 196] on input "Last Name" at bounding box center [820, 193] width 540 height 24
type input "goodwin"
click at [563, 417] on button "Next" at bounding box center [569, 413] width 39 height 24
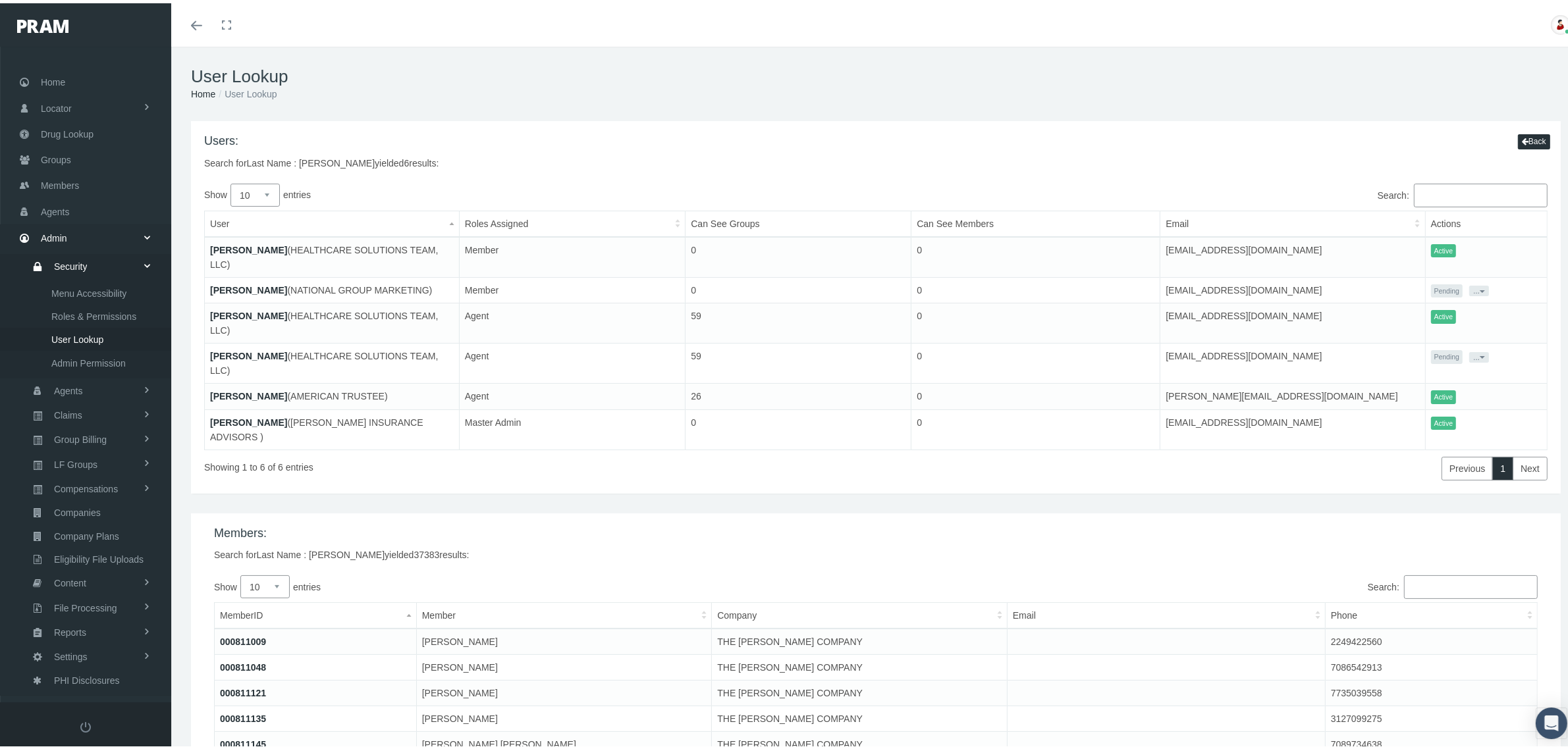
click at [260, 414] on link "[PERSON_NAME]" at bounding box center [248, 419] width 77 height 11
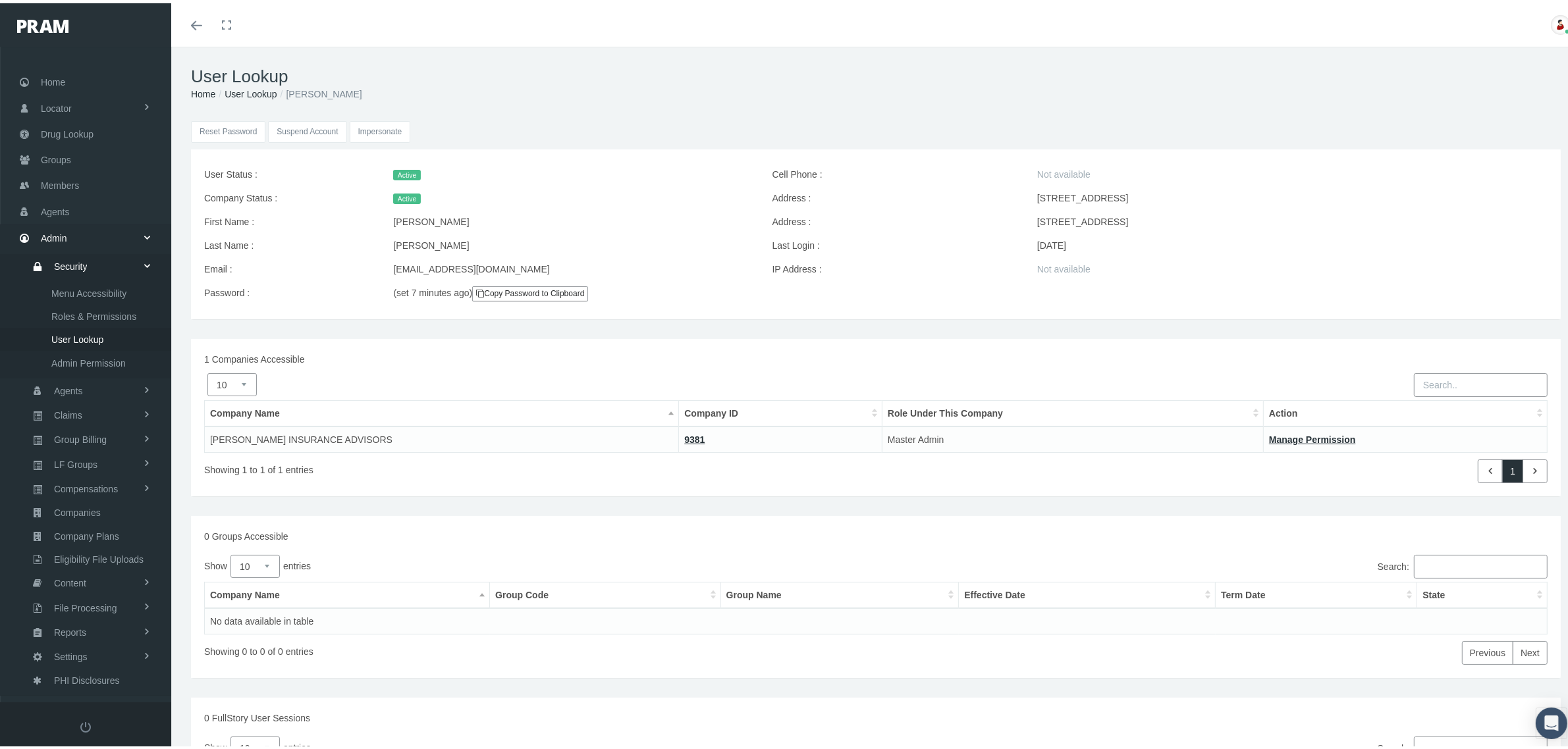
click at [389, 126] on input "Impersonate" at bounding box center [380, 128] width 61 height 22
